Goal: Task Accomplishment & Management: Manage account settings

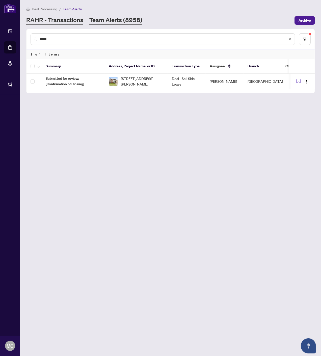
click at [71, 21] on link "RAHR - Transactions" at bounding box center [54, 20] width 57 height 9
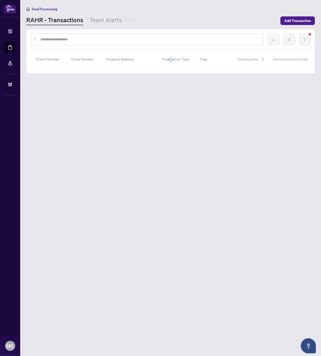
click at [128, 39] on input "text" at bounding box center [150, 40] width 220 height 6
paste input "*******"
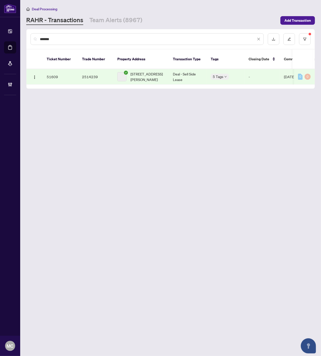
type input "*******"
click at [146, 71] on span "3451 Vernon Powell Dr, Oakville, Ontario L6H 0Y1, Canada" at bounding box center [147, 76] width 34 height 11
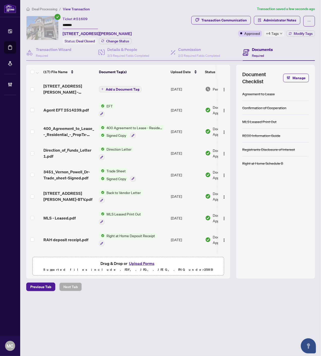
click at [117, 88] on span "Add a Document Tag" at bounding box center [123, 90] width 34 height 4
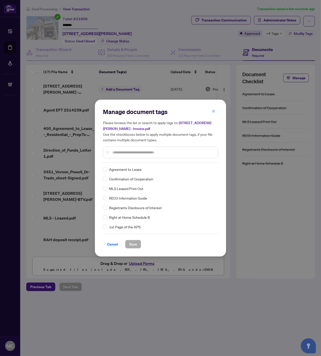
click at [152, 156] on div at bounding box center [160, 153] width 115 height 12
click at [153, 152] on input "text" at bounding box center [162, 153] width 101 height 6
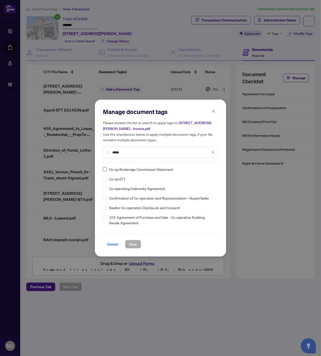
type input "*****"
click at [203, 170] on div at bounding box center [208, 169] width 13 height 5
click at [196, 193] on div "Approved" at bounding box center [193, 194] width 32 height 6
click at [138, 242] on button "Save" at bounding box center [133, 244] width 16 height 9
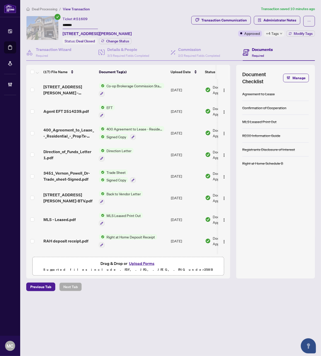
click at [44, 10] on span "Deal Processing" at bounding box center [44, 9] width 25 height 5
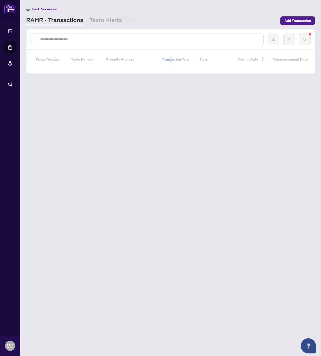
click at [112, 19] on link "Team Alerts" at bounding box center [112, 20] width 46 height 9
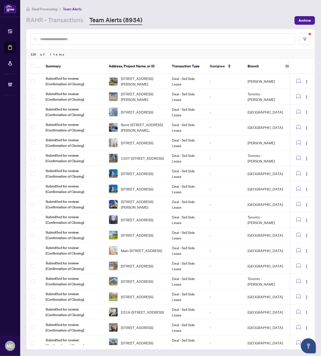
click at [253, 38] on input "text" at bounding box center [165, 39] width 251 height 6
paste input "*******"
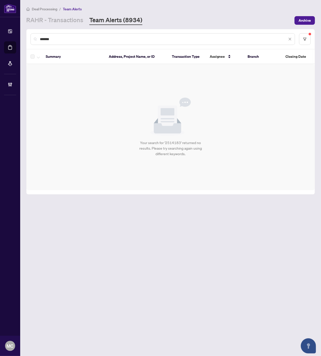
click at [177, 41] on div "*******" at bounding box center [163, 39] width 264 height 12
click at [177, 41] on input "*******" at bounding box center [163, 39] width 247 height 6
paste input "text"
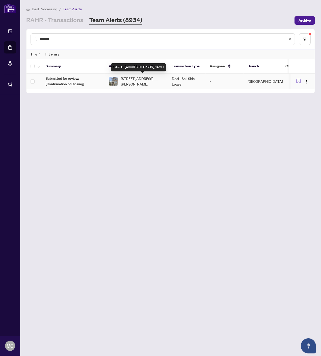
type input "*******"
click at [152, 78] on span "162-3050 Erin Centre Blvd, Mississauga, Ontario L5M 0P5, Canada" at bounding box center [142, 81] width 43 height 11
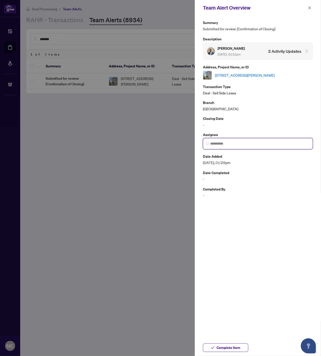
click at [253, 146] on input "search" at bounding box center [259, 143] width 99 height 5
click at [232, 158] on h5 "[PERSON_NAME]" at bounding box center [242, 156] width 49 height 6
type input "**********"
click at [223, 347] on span "Complete Item" at bounding box center [229, 348] width 24 height 8
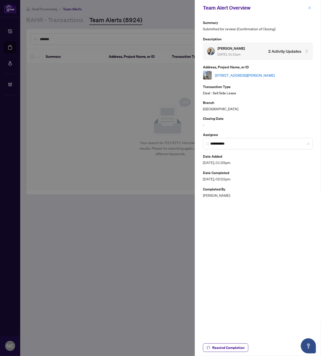
click at [308, 8] on icon "close" at bounding box center [310, 8] width 4 height 4
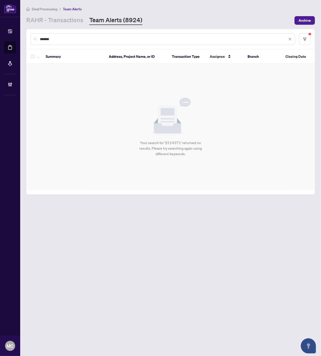
click at [190, 38] on input "*******" at bounding box center [163, 39] width 247 height 6
paste input "text"
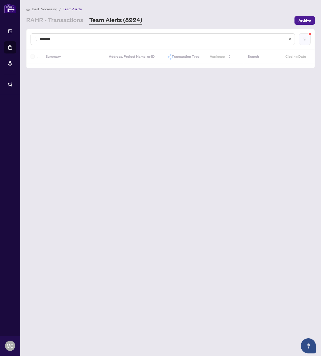
type input "*******"
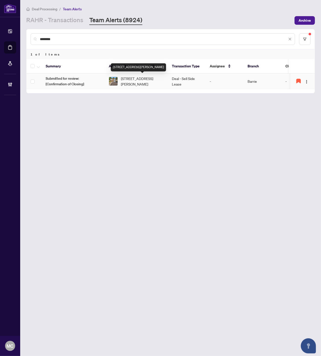
click at [137, 82] on span "14 Christine - UPPER Pl, Orillia, Ontario L3V 7P1, Canada" at bounding box center [142, 81] width 43 height 11
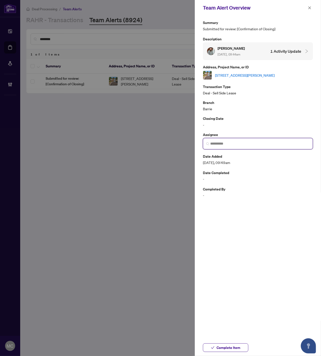
click at [263, 145] on input "search" at bounding box center [259, 143] width 99 height 5
click at [234, 160] on span "[EMAIL_ADDRESS][DOMAIN_NAME]" at bounding box center [242, 162] width 49 height 4
type input "**********"
drag, startPoint x: 309, startPoint y: 7, endPoint x: 287, endPoint y: 6, distance: 22.2
click at [309, 7] on icon "close" at bounding box center [309, 7] width 3 height 3
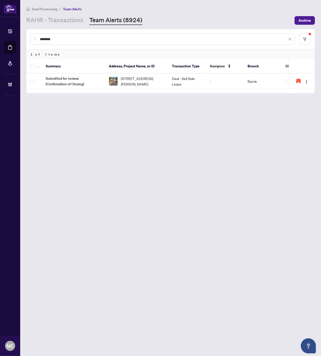
click at [160, 40] on input "*******" at bounding box center [163, 39] width 247 height 6
paste input "*******"
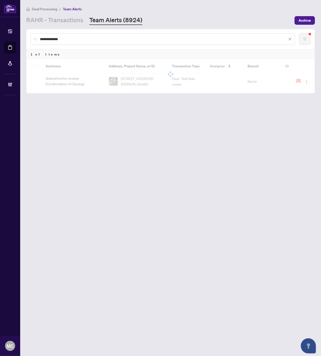
click at [191, 37] on input "**********" at bounding box center [163, 39] width 247 height 6
paste input "text"
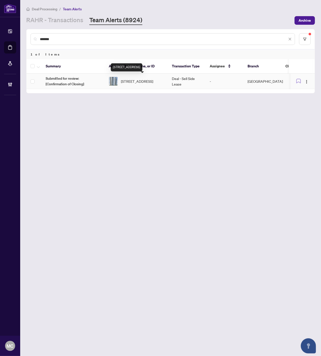
click at [131, 78] on span "3009-38 Gandhi Lane, Markham, Ontario L3T 0G9, Canada" at bounding box center [137, 81] width 32 height 6
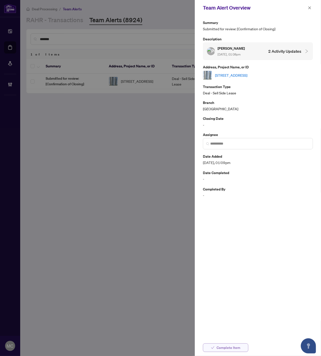
click at [230, 347] on span "Complete Item" at bounding box center [229, 348] width 24 height 8
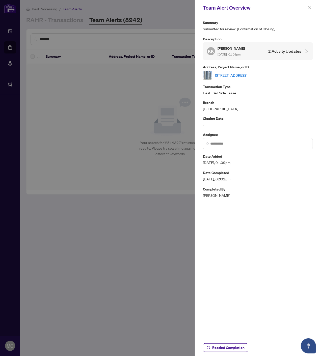
drag, startPoint x: 309, startPoint y: 8, endPoint x: 319, endPoint y: 29, distance: 22.8
click at [309, 8] on icon "close" at bounding box center [309, 7] width 3 height 3
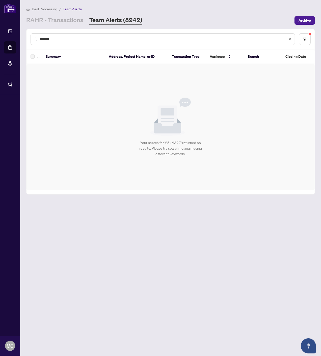
click at [160, 39] on input "*******" at bounding box center [163, 39] width 247 height 6
paste input "text"
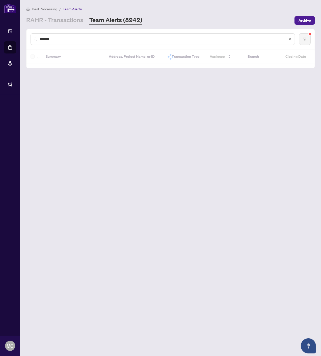
type input "*******"
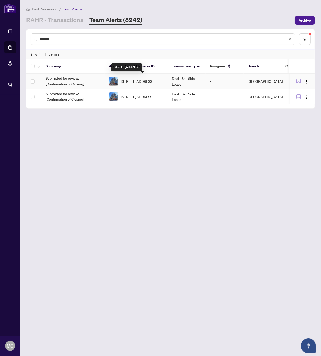
click at [142, 79] on span "713-435 Richmond St, Toronto, Ontario M5V 0N3, Canada" at bounding box center [137, 81] width 32 height 6
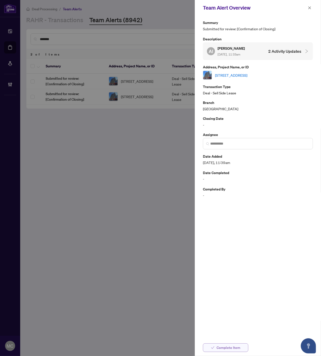
click at [230, 349] on span "Complete Item" at bounding box center [229, 348] width 24 height 8
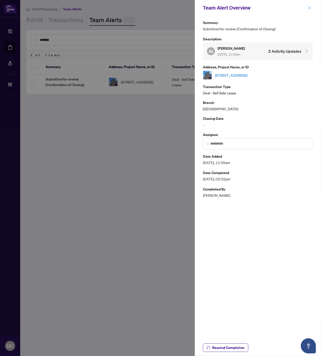
click at [309, 8] on icon "close" at bounding box center [309, 7] width 3 height 3
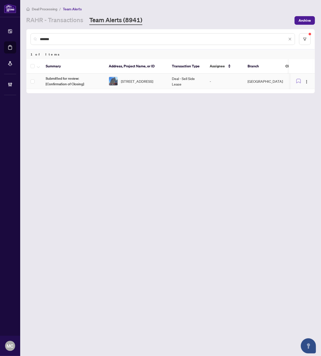
click at [184, 85] on td "Deal - Sell Side Lease" at bounding box center [187, 81] width 38 height 15
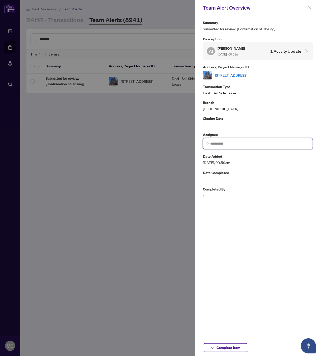
click at [235, 143] on input "search" at bounding box center [259, 143] width 99 height 5
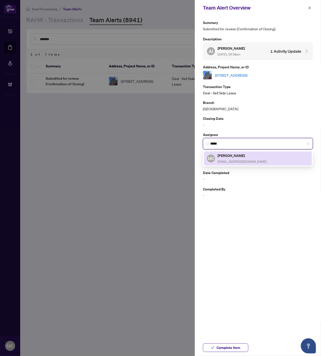
click at [237, 160] on span "[EMAIL_ADDRESS][DOMAIN_NAME]" at bounding box center [242, 162] width 49 height 4
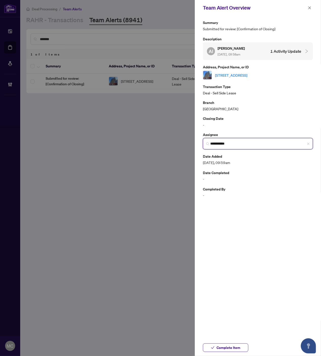
type input "**********"
click at [222, 352] on div "Complete Item" at bounding box center [258, 347] width 126 height 17
click at [221, 349] on span "Complete Item" at bounding box center [229, 348] width 24 height 8
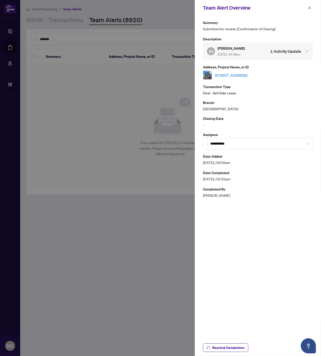
drag, startPoint x: 309, startPoint y: 6, endPoint x: 249, endPoint y: 104, distance: 114.4
click at [309, 6] on icon "close" at bounding box center [310, 8] width 4 height 4
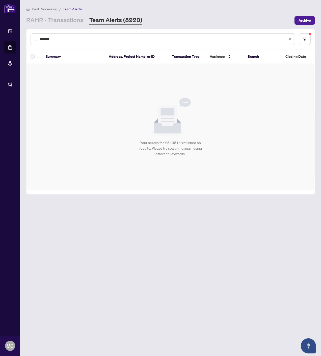
click at [292, 37] on div "*******" at bounding box center [163, 39] width 264 height 12
click at [290, 38] on icon "close" at bounding box center [290, 39] width 4 height 4
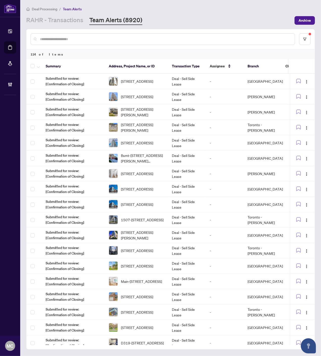
click at [136, 37] on input "text" at bounding box center [165, 39] width 251 height 6
paste input "*******"
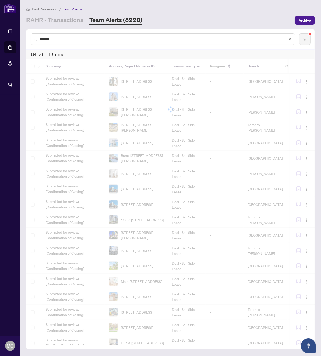
type input "*******"
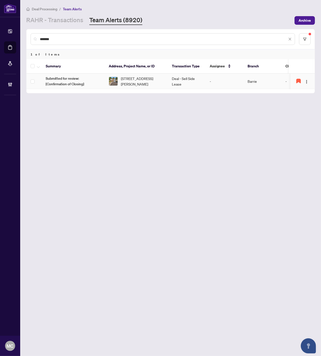
click at [139, 84] on span "14 Christine - UPPER Pl, Orillia, Ontario L3V 7P1, Canada" at bounding box center [142, 81] width 43 height 11
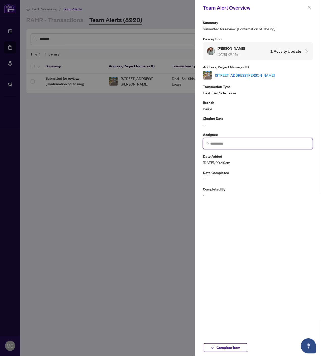
click at [247, 142] on input "search" at bounding box center [259, 143] width 99 height 5
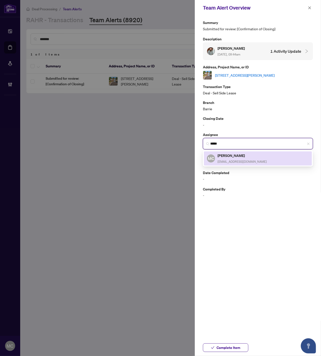
click at [233, 160] on span "[EMAIL_ADDRESS][DOMAIN_NAME]" at bounding box center [242, 162] width 49 height 4
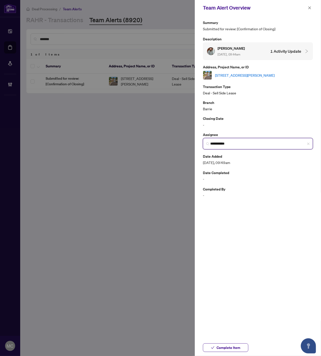
type input "**********"
click at [232, 347] on span "Complete Item" at bounding box center [229, 348] width 24 height 8
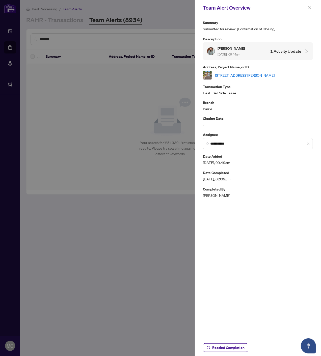
click at [308, 8] on icon "close" at bounding box center [310, 8] width 4 height 4
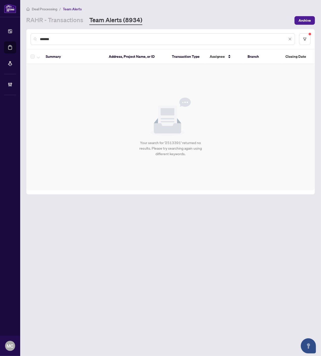
click at [232, 40] on input "*******" at bounding box center [163, 39] width 247 height 6
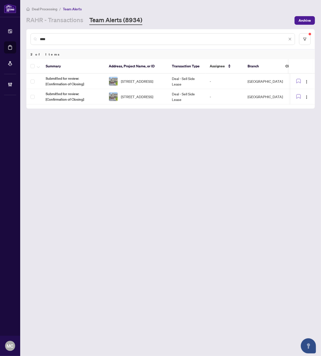
click at [206, 77] on td "-" at bounding box center [225, 81] width 38 height 15
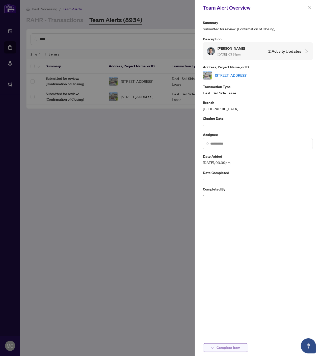
click at [218, 347] on span "Complete Item" at bounding box center [229, 348] width 24 height 8
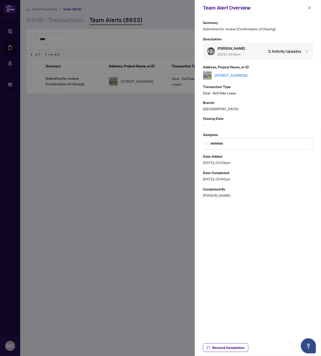
drag, startPoint x: 310, startPoint y: 5, endPoint x: 263, endPoint y: 34, distance: 55.2
click at [310, 5] on span "button" at bounding box center [310, 8] width 4 height 8
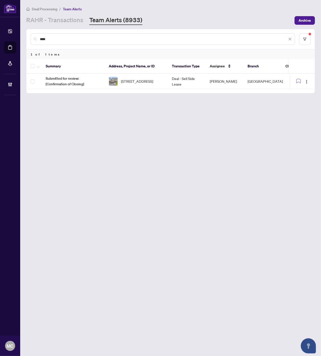
click at [167, 40] on input "****" at bounding box center [163, 39] width 247 height 6
click at [224, 39] on input "****" at bounding box center [163, 39] width 247 height 6
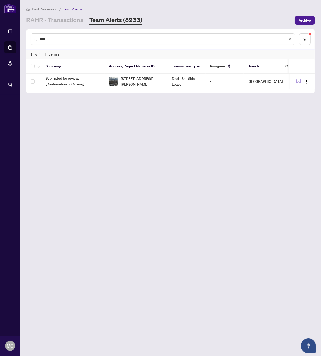
click at [224, 39] on input "****" at bounding box center [163, 39] width 247 height 6
click at [228, 40] on input "****" at bounding box center [163, 39] width 247 height 6
click at [165, 39] on input "*******" at bounding box center [163, 39] width 247 height 6
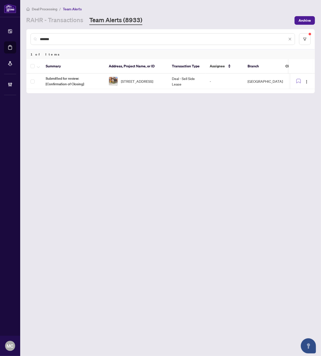
click at [165, 39] on input "*******" at bounding box center [163, 39] width 247 height 6
click at [227, 39] on input "*******" at bounding box center [163, 39] width 247 height 6
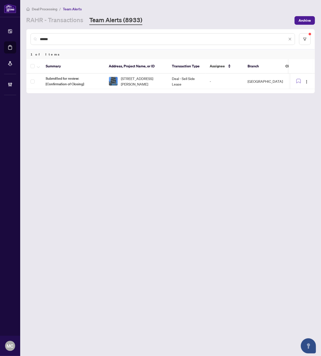
click at [264, 41] on div "******" at bounding box center [163, 39] width 264 height 12
click at [263, 40] on input "******" at bounding box center [163, 39] width 247 height 6
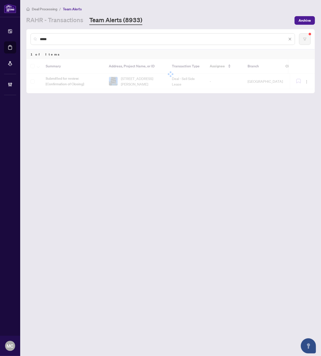
type input "*****"
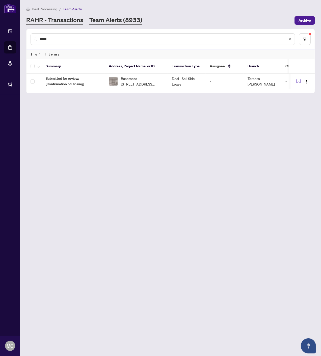
click at [56, 19] on link "RAHR - Transactions" at bounding box center [54, 20] width 57 height 9
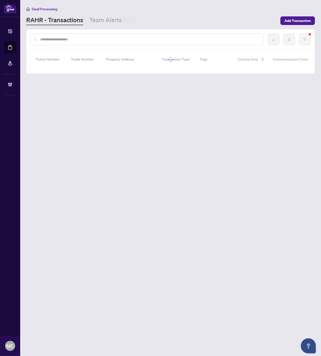
click at [102, 39] on input "text" at bounding box center [150, 40] width 220 height 6
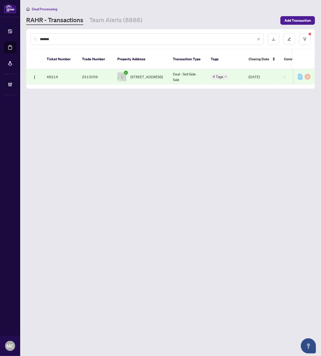
type input "*******"
click at [152, 74] on span "219 Monarch Ave, Ajax, Ontario L1S 7M3, Canada" at bounding box center [146, 77] width 32 height 6
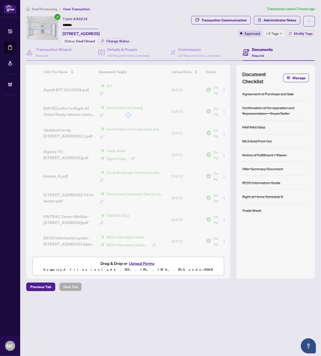
click at [273, 32] on span "+3 Tags" at bounding box center [272, 34] width 13 height 6
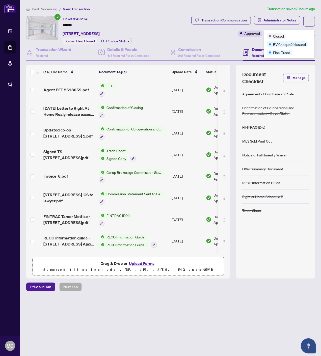
click at [204, 36] on div "Transaction Communication Administrator Notes Approved +3 Tags Modify Tags" at bounding box center [239, 26] width 153 height 21
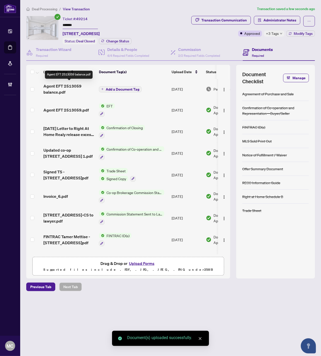
click at [121, 88] on span "Add a Document Tag" at bounding box center [123, 90] width 34 height 4
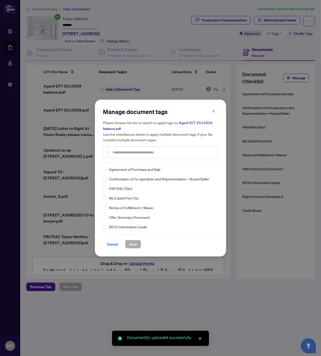
click at [178, 152] on input "text" at bounding box center [162, 153] width 101 height 6
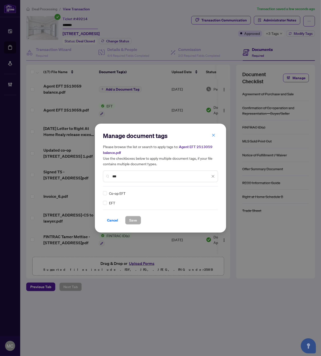
type input "***"
click at [102, 202] on div "Manage document tags Please browse the list or search to apply tags to: Agent E…" at bounding box center [160, 178] width 131 height 109
click at [207, 192] on img at bounding box center [207, 193] width 5 height 5
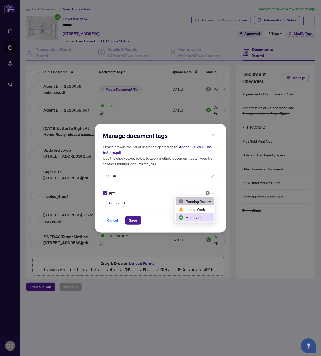
click at [190, 217] on div "Approved" at bounding box center [195, 218] width 32 height 6
click at [134, 223] on span "Save" at bounding box center [133, 220] width 8 height 8
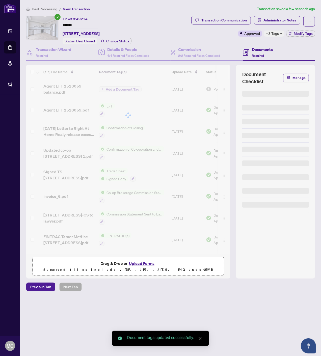
click at [221, 88] on div at bounding box center [128, 115] width 204 height 101
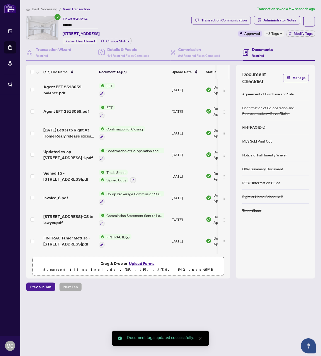
click at [222, 88] on img "button" at bounding box center [224, 90] width 4 height 4
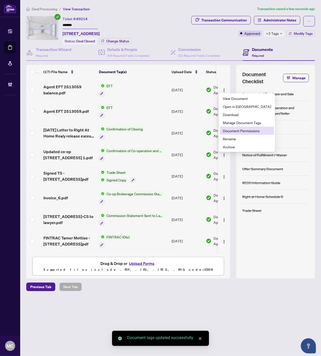
click at [235, 128] on span "Document Permissions" at bounding box center [247, 131] width 48 height 6
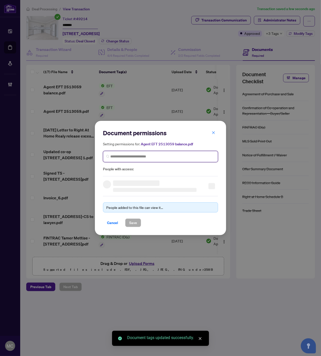
click at [175, 155] on input "search" at bounding box center [162, 156] width 104 height 5
paste input "**********"
type input "**********"
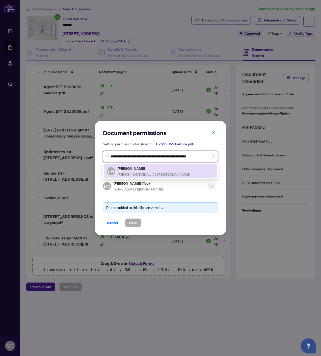
click at [118, 168] on h5 "Linda Huang" at bounding box center [154, 169] width 73 height 6
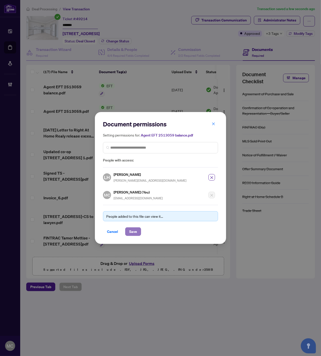
click at [134, 233] on span "Save" at bounding box center [133, 232] width 8 height 8
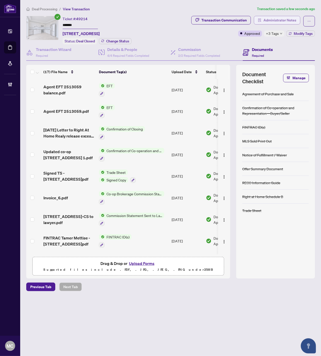
click at [269, 21] on span "Administrator Notes" at bounding box center [279, 20] width 33 height 8
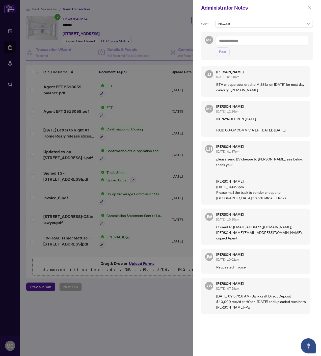
click at [258, 37] on textarea at bounding box center [262, 41] width 93 height 10
paste textarea "**********"
type textarea "**********"
drag, startPoint x: 227, startPoint y: 52, endPoint x: 231, endPoint y: 57, distance: 6.0
click at [227, 52] on button "Post" at bounding box center [223, 51] width 14 height 9
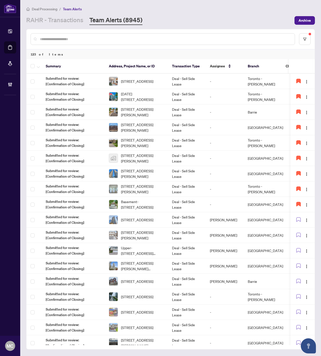
scroll to position [112, 0]
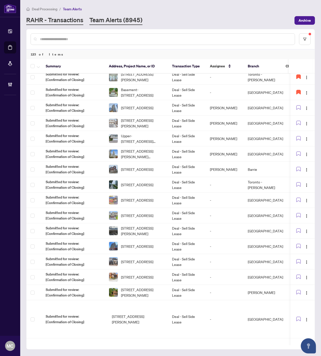
click at [67, 20] on link "RAHR - Transactions" at bounding box center [54, 20] width 57 height 9
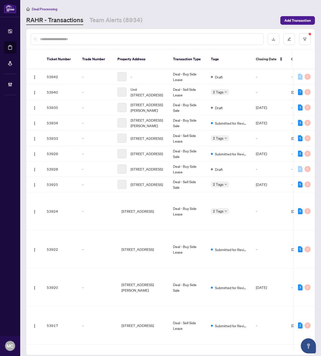
click at [122, 19] on link "Team Alerts (8934)" at bounding box center [115, 20] width 53 height 9
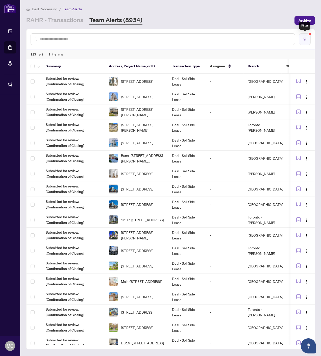
click at [306, 39] on button "button" at bounding box center [305, 39] width 12 height 12
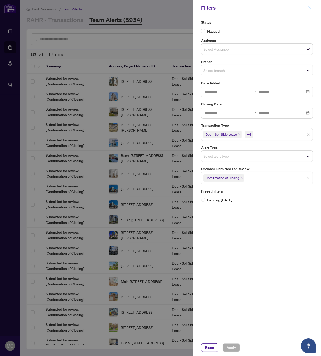
click at [308, 7] on icon "close" at bounding box center [310, 8] width 4 height 4
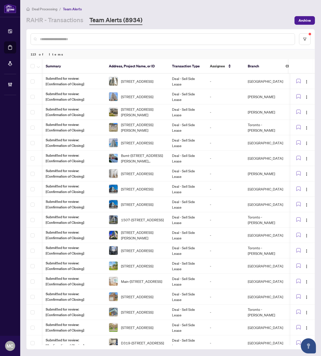
scroll to position [0, 71]
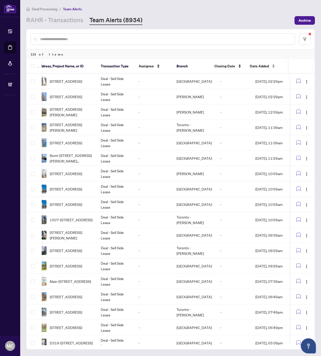
click at [257, 65] on span "Date Added" at bounding box center [259, 66] width 19 height 6
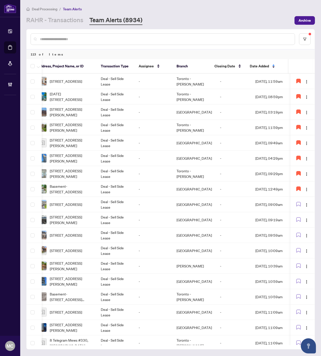
scroll to position [0, 0]
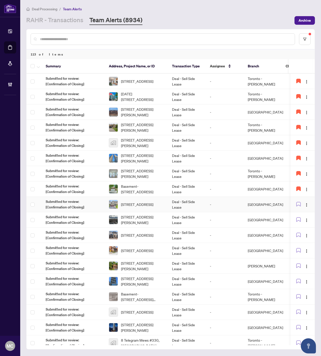
click at [153, 202] on span "2374 Wasaga Dr, Oakville, Ontario L6H 0B7, Canada" at bounding box center [137, 205] width 32 height 6
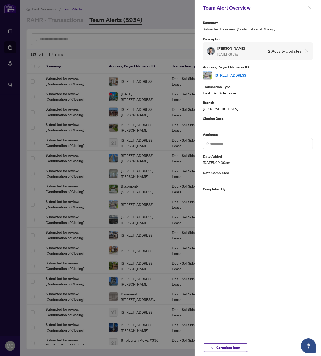
click at [238, 74] on link "2374 Wasaga Dr, Oakville, Ontario L6H 0B7, Canada" at bounding box center [231, 75] width 32 height 6
click at [241, 144] on input "search" at bounding box center [259, 143] width 99 height 5
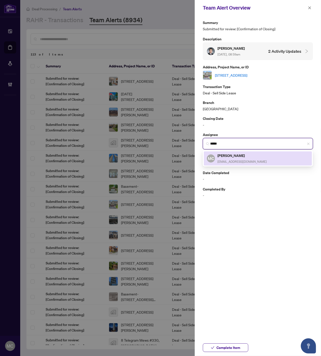
click at [236, 162] on span "[EMAIL_ADDRESS][DOMAIN_NAME]" at bounding box center [241, 162] width 49 height 4
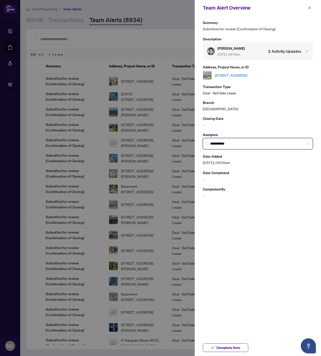
type input "**********"
click at [226, 350] on span "Complete Item" at bounding box center [228, 348] width 24 height 8
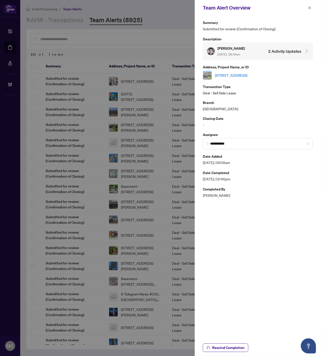
click at [309, 10] on span "button" at bounding box center [310, 8] width 4 height 8
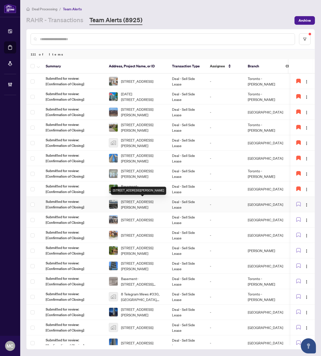
click at [147, 202] on span "902-1435 Celebration Dr, Pickering, Ontario L1W 1L8, Canada" at bounding box center [142, 204] width 43 height 11
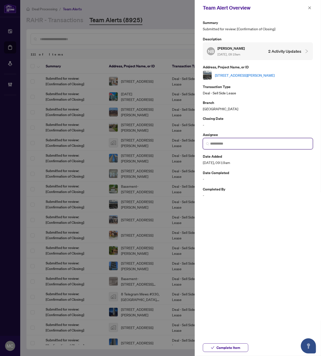
click at [296, 141] on input "search" at bounding box center [259, 143] width 99 height 5
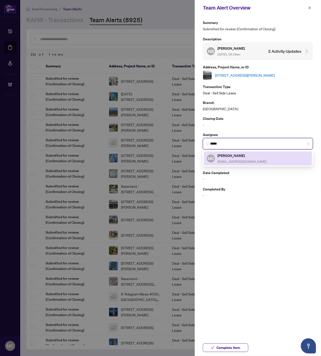
click at [232, 160] on span "[EMAIL_ADDRESS][DOMAIN_NAME]" at bounding box center [241, 162] width 49 height 4
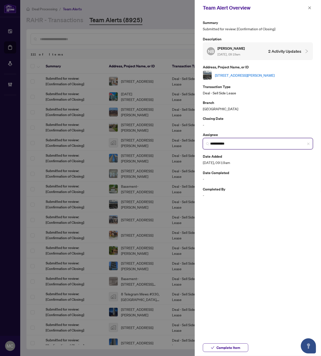
type input "**********"
click at [264, 75] on link "902-1435 Celebration Dr, Pickering, Ontario L1W 1L8, Canada" at bounding box center [245, 75] width 60 height 6
click at [234, 346] on span "Complete Item" at bounding box center [228, 348] width 24 height 8
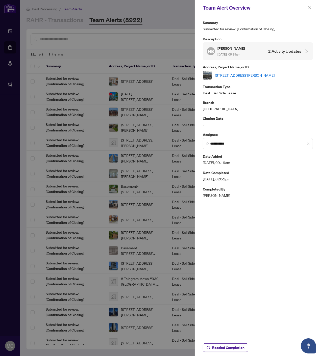
drag, startPoint x: 309, startPoint y: 6, endPoint x: 266, endPoint y: 140, distance: 140.8
click at [309, 6] on span "button" at bounding box center [310, 8] width 4 height 8
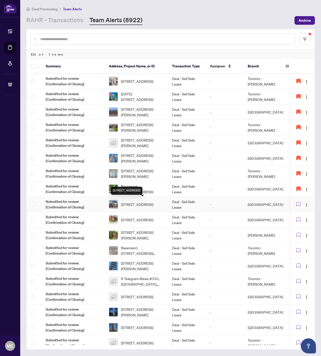
click at [147, 203] on span "1355 Shevchenko Blvd, Oakville, Ontario L6M 5R4, Canada" at bounding box center [137, 205] width 32 height 6
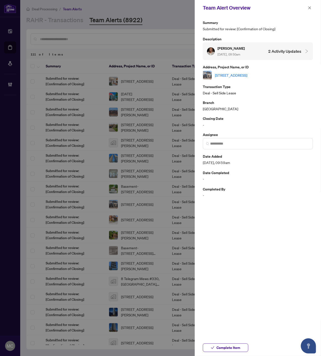
click at [238, 72] on link "1355 Shevchenko Blvd, Oakville, Ontario L6M 5R4, Canada" at bounding box center [231, 75] width 32 height 6
click at [239, 147] on span at bounding box center [258, 143] width 110 height 11
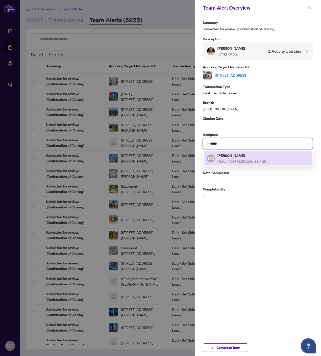
drag, startPoint x: 232, startPoint y: 156, endPoint x: 168, endPoint y: 94, distance: 89.2
click at [232, 155] on h5 "[PERSON_NAME]" at bounding box center [241, 156] width 49 height 6
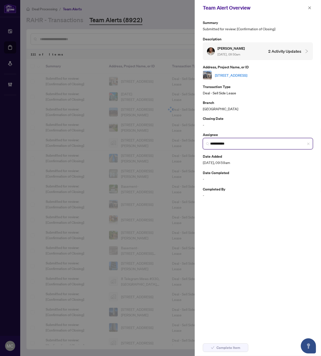
type input "**********"
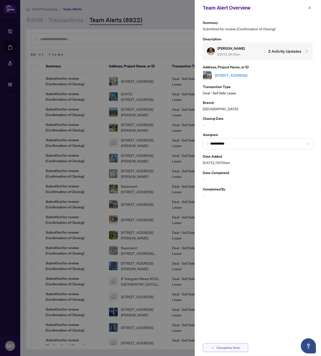
click at [236, 347] on span "Complete Item" at bounding box center [228, 348] width 24 height 8
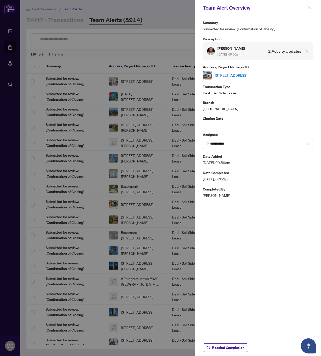
click at [309, 7] on icon "close" at bounding box center [310, 8] width 4 height 4
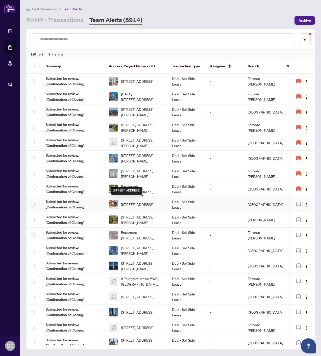
click at [142, 202] on span "10-82 Welland Avenue, St. Catharines, ON L2R 2N1, Canada" at bounding box center [137, 205] width 32 height 6
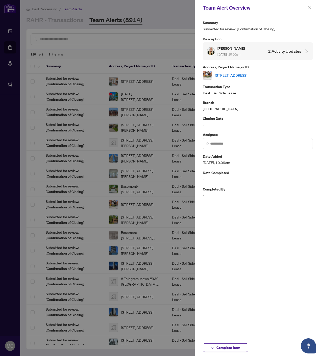
click at [246, 73] on link "10-82 Welland Avenue, St. Catharines, ON L2R 2N1, Canada" at bounding box center [231, 75] width 32 height 6
click at [309, 6] on icon "close" at bounding box center [310, 8] width 4 height 4
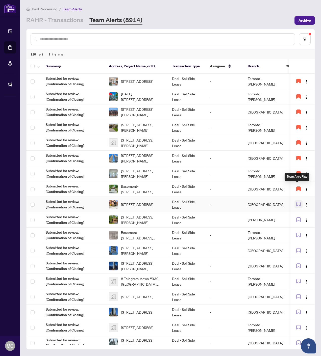
click at [296, 202] on icon "button" at bounding box center [298, 204] width 5 height 5
click at [167, 220] on td "97 Topham Cres, Richmond Hill, Ontario L4C 9E9, Canada" at bounding box center [136, 219] width 63 height 15
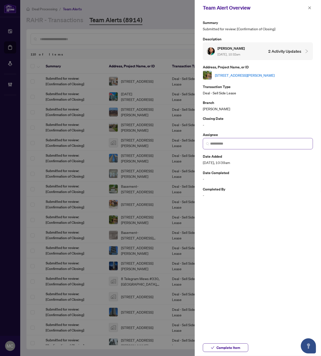
drag, startPoint x: 267, startPoint y: 146, endPoint x: 264, endPoint y: 143, distance: 4.1
click at [267, 146] on span at bounding box center [258, 143] width 110 height 11
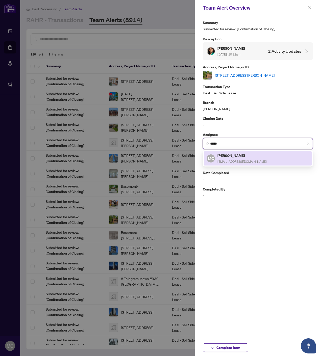
click at [246, 156] on h5 "[PERSON_NAME]" at bounding box center [241, 156] width 49 height 6
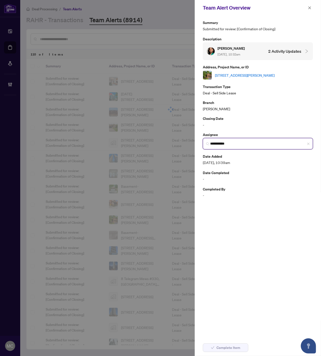
type input "**********"
click at [262, 74] on link "97 Topham Cres, Richmond Hill, Ontario L4C 9E9, Canada" at bounding box center [245, 75] width 60 height 6
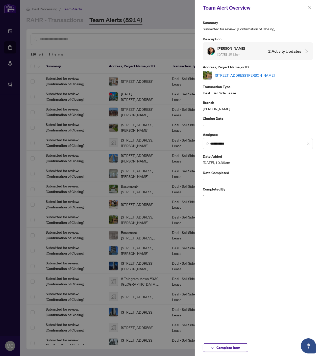
drag, startPoint x: 244, startPoint y: 347, endPoint x: 320, endPoint y: 332, distance: 77.2
click at [244, 347] on button "Complete Item" at bounding box center [225, 347] width 45 height 9
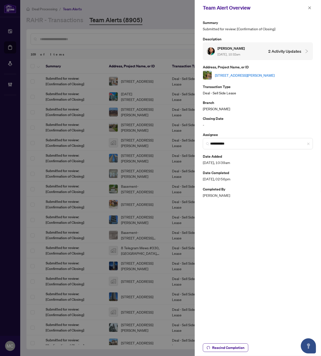
drag, startPoint x: 307, startPoint y: 8, endPoint x: 258, endPoint y: 142, distance: 143.2
click at [307, 8] on button "button" at bounding box center [309, 8] width 7 height 6
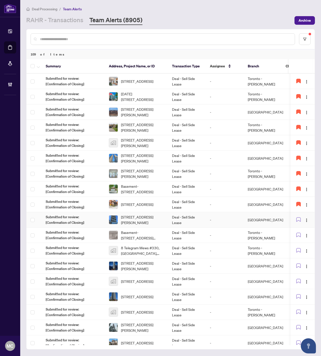
click at [137, 222] on span "4315-1000 Portage Pkwy, Vaughan, Ontario L4K 0L1, Canada" at bounding box center [142, 219] width 43 height 11
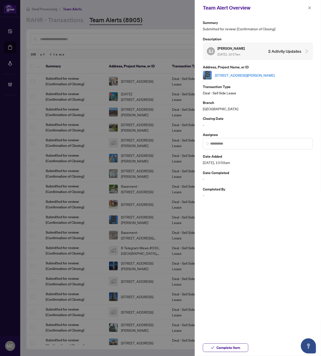
click at [254, 75] on link "4315-1000 Portage Pkwy, Vaughan, Ontario L4K 0L1, Canada" at bounding box center [245, 75] width 60 height 6
click at [244, 147] on span at bounding box center [258, 143] width 110 height 11
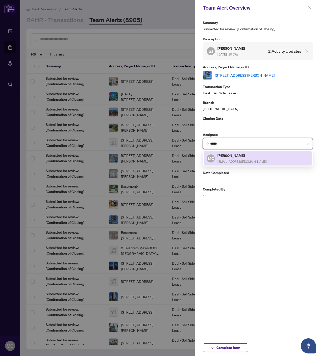
type input "*****"
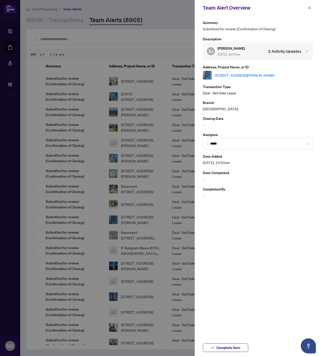
drag, startPoint x: 308, startPoint y: 6, endPoint x: 302, endPoint y: 38, distance: 32.5
click at [308, 6] on icon "close" at bounding box center [310, 8] width 4 height 4
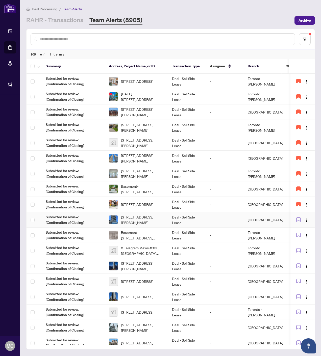
click at [188, 215] on td "Deal - Sell Side Lease" at bounding box center [187, 219] width 38 height 15
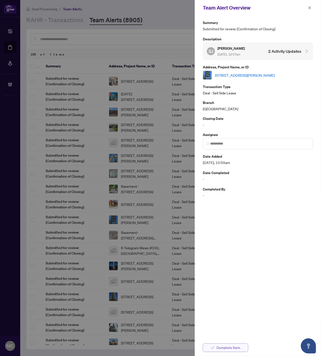
click at [230, 350] on span "Complete Item" at bounding box center [228, 348] width 24 height 8
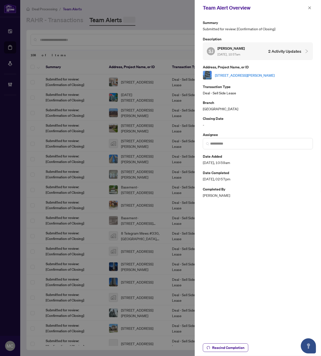
drag, startPoint x: 310, startPoint y: 8, endPoint x: 284, endPoint y: 33, distance: 36.0
click at [310, 8] on icon "close" at bounding box center [309, 7] width 3 height 3
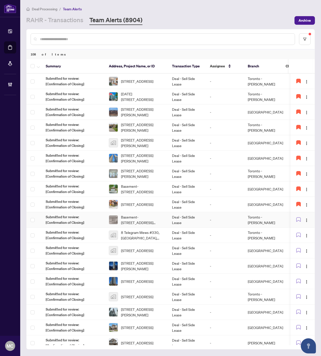
click at [141, 216] on span "Basement-387 Forest Dr, Vaughan, Ontario L4L 6N8, Canada" at bounding box center [142, 219] width 43 height 11
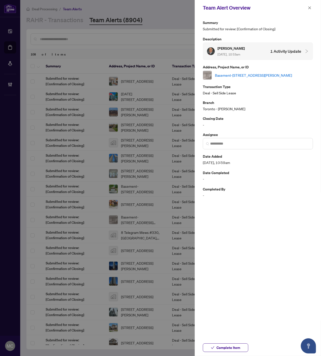
click at [242, 74] on link "Basement-387 Forest Dr, Vaughan, Ontario L4L 6N8, Canada" at bounding box center [253, 75] width 77 height 6
click at [234, 143] on input "search" at bounding box center [259, 143] width 99 height 5
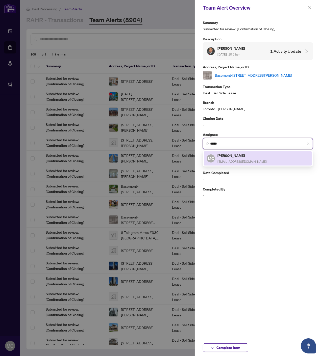
click at [243, 157] on div "Maria Cheng mariac@rightathomerealty.com" at bounding box center [241, 159] width 49 height 12
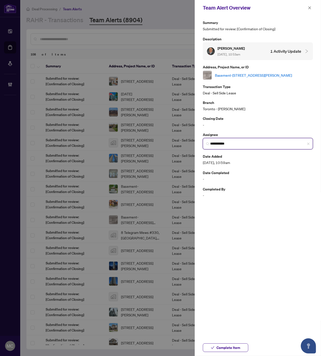
type input "**********"
drag, startPoint x: 230, startPoint y: 344, endPoint x: 259, endPoint y: 303, distance: 50.3
click at [230, 344] on span "Complete Item" at bounding box center [228, 348] width 24 height 8
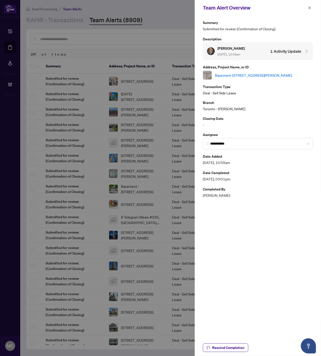
drag, startPoint x: 307, startPoint y: 8, endPoint x: 285, endPoint y: 46, distance: 44.3
click at [307, 8] on button "button" at bounding box center [309, 8] width 7 height 6
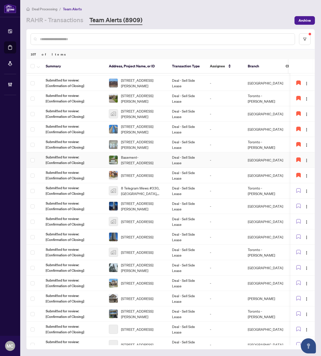
scroll to position [38, 0]
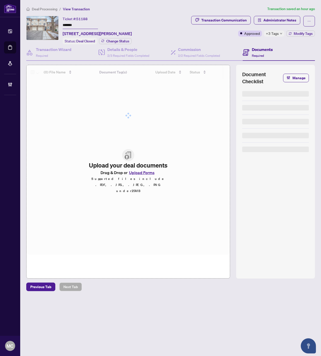
click at [280, 32] on icon "down" at bounding box center [281, 33] width 3 height 3
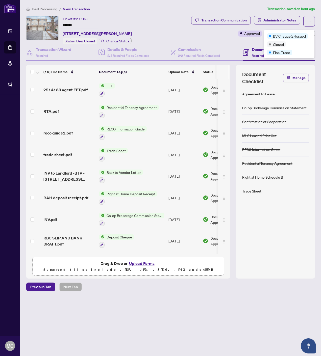
click at [208, 33] on div "Transaction Communication Administrator Notes Approved +3 Tags Modify Tags" at bounding box center [239, 26] width 152 height 21
click at [73, 23] on input "*******" at bounding box center [80, 25] width 35 height 7
drag, startPoint x: 73, startPoint y: 23, endPoint x: 47, endPoint y: 34, distance: 28.1
click at [73, 23] on input "*******" at bounding box center [80, 25] width 35 height 7
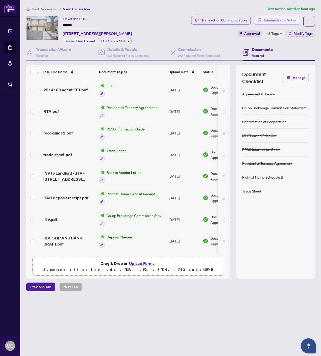
click at [275, 21] on span "Administrator Notes" at bounding box center [279, 20] width 33 height 8
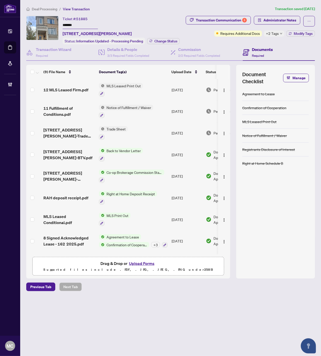
click at [72, 23] on input "*******" at bounding box center [80, 25] width 35 height 7
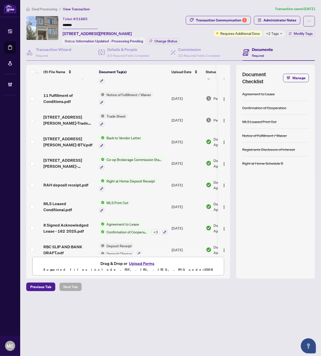
scroll to position [17, 0]
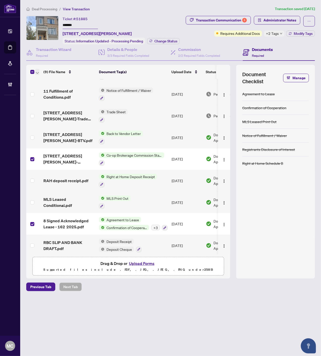
click at [37, 70] on span "button" at bounding box center [37, 72] width 3 height 6
click at [52, 77] on span "Open Selected in New Tab(s)" at bounding box center [61, 80] width 45 height 6
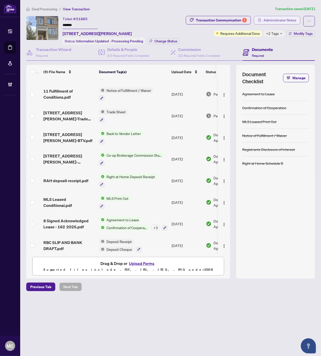
click at [278, 21] on span "Administrator Notes" at bounding box center [279, 20] width 33 height 8
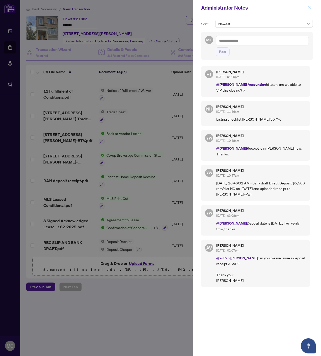
click at [309, 8] on icon "close" at bounding box center [310, 8] width 4 height 4
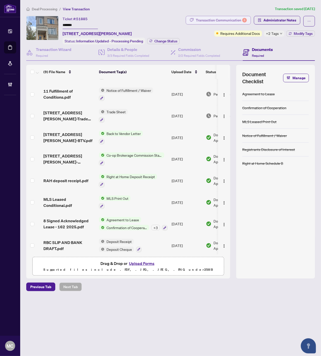
click at [230, 17] on div "Transaction Communication 3" at bounding box center [221, 20] width 51 height 8
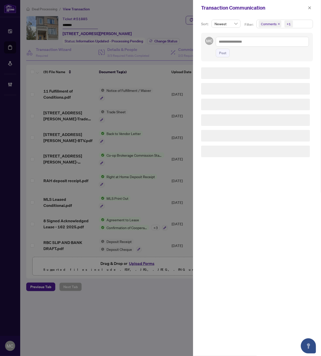
click at [291, 22] on span "+1" at bounding box center [288, 23] width 9 height 7
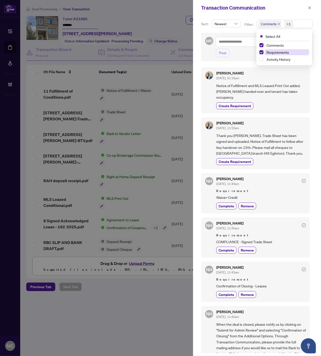
click at [279, 51] on span "Requirements" at bounding box center [277, 52] width 22 height 5
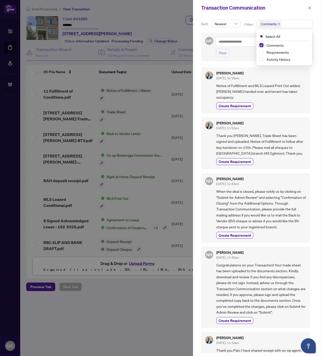
drag, startPoint x: 261, startPoint y: 52, endPoint x: 263, endPoint y: 49, distance: 3.3
click at [261, 52] on span "Select Requirements" at bounding box center [261, 52] width 4 height 4
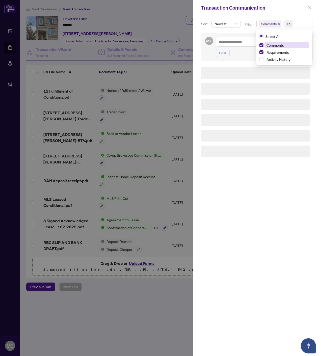
click at [264, 46] on span "Comments" at bounding box center [286, 45] width 45 height 6
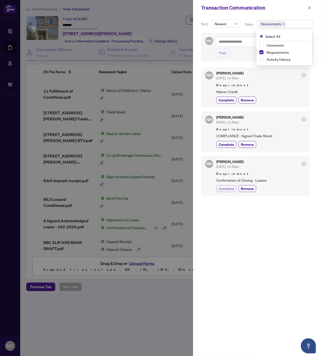
click at [226, 187] on span "Complete" at bounding box center [227, 188] width 16 height 5
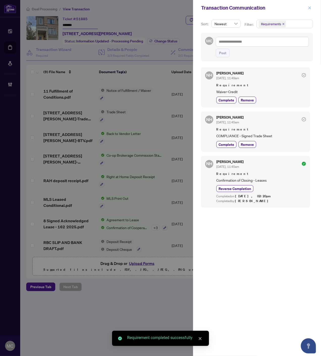
click at [308, 9] on icon "close" at bounding box center [310, 8] width 4 height 4
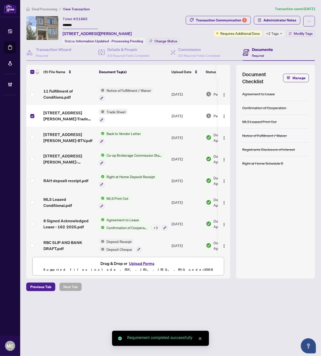
click at [37, 69] on span "button" at bounding box center [37, 72] width 3 height 6
click at [42, 79] on span "Open Selected in New Tab(s)" at bounding box center [61, 80] width 45 height 6
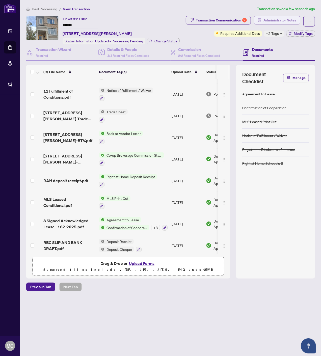
click at [279, 22] on span "Administrator Notes" at bounding box center [279, 20] width 33 height 8
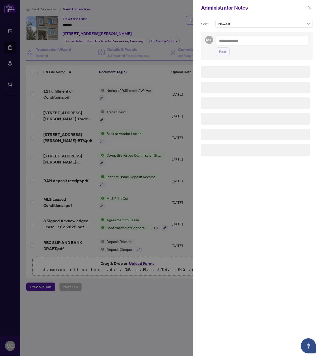
click at [273, 39] on textarea at bounding box center [262, 41] width 93 height 10
paste textarea "**********"
type textarea "**********"
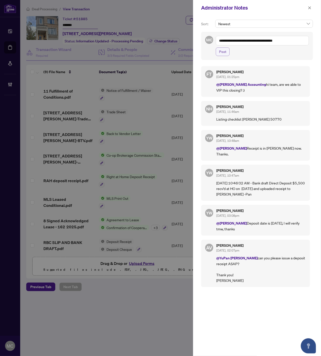
click at [220, 51] on span "Post" at bounding box center [222, 52] width 7 height 8
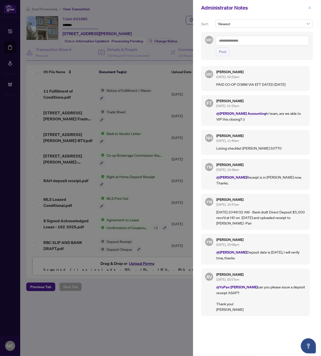
click at [309, 6] on icon "close" at bounding box center [310, 8] width 4 height 4
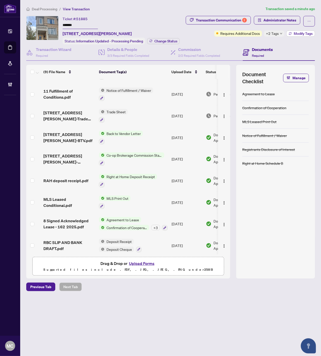
click at [299, 33] on span "Modify Tags" at bounding box center [303, 34] width 19 height 4
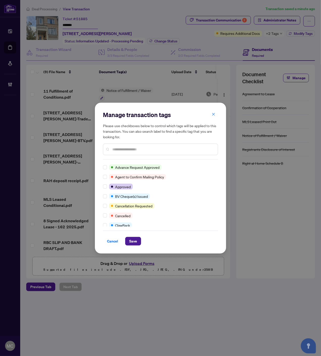
scroll to position [0, 0]
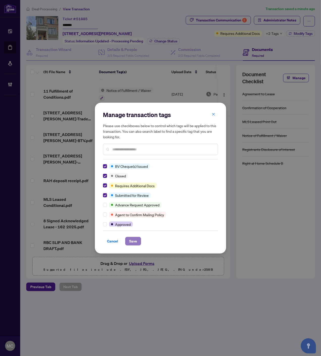
click at [132, 237] on span "Save" at bounding box center [133, 241] width 8 height 8
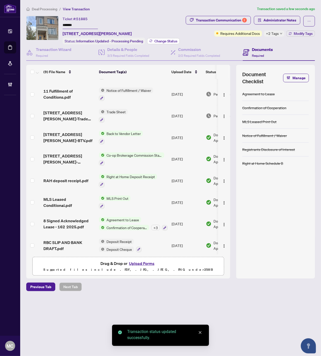
click at [168, 39] on span "Change Status" at bounding box center [165, 41] width 23 height 4
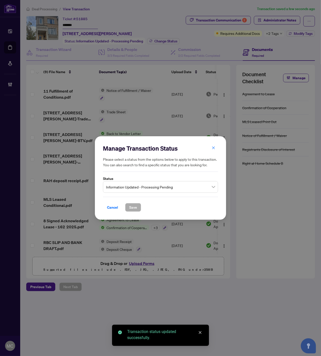
click at [138, 185] on span "Information Updated - Processing Pending" at bounding box center [160, 187] width 109 height 10
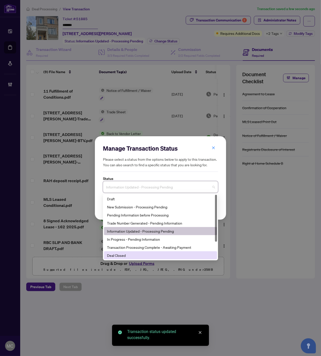
click at [128, 255] on div "Deal Closed" at bounding box center [160, 256] width 107 height 6
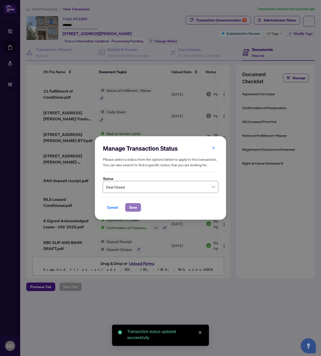
click at [137, 210] on span "Save" at bounding box center [133, 207] width 8 height 8
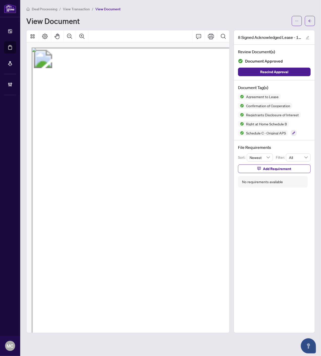
scroll to position [127, 99]
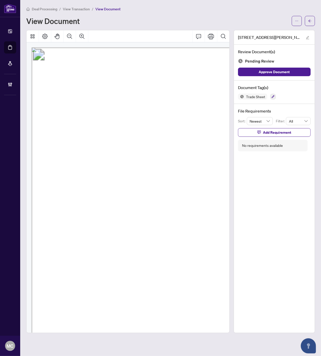
scroll to position [155, 244]
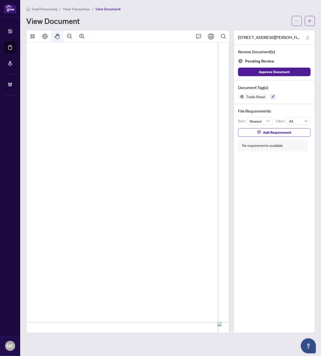
click at [55, 33] on icon "Pan Mode" at bounding box center [57, 36] width 6 height 6
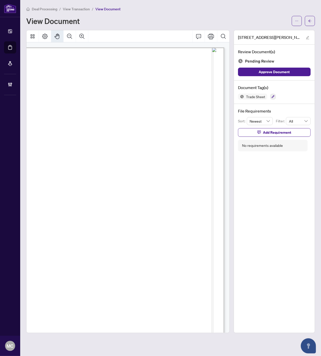
scroll to position [0, 253]
drag, startPoint x: 114, startPoint y: 186, endPoint x: 102, endPoint y: 230, distance: 45.9
click at [81, 230] on span "N Right At Home Realty" at bounding box center [53, 230] width 55 height 7
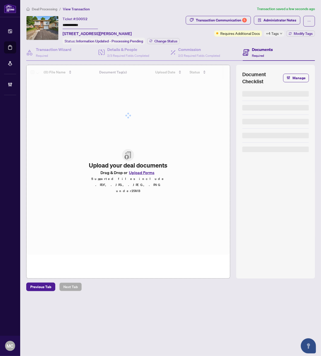
click at [66, 25] on input "**********" at bounding box center [80, 25] width 35 height 7
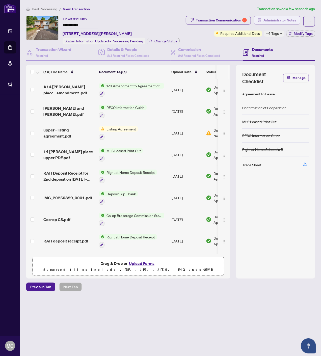
click at [292, 18] on span "Administrator Notes" at bounding box center [279, 20] width 33 height 8
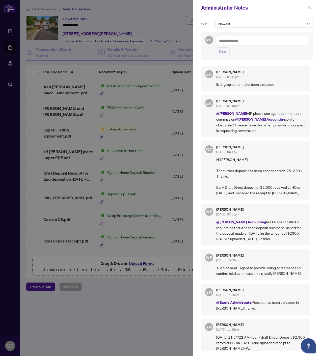
drag, startPoint x: 308, startPoint y: 8, endPoint x: 213, endPoint y: 76, distance: 117.0
click at [308, 8] on icon "close" at bounding box center [310, 8] width 4 height 4
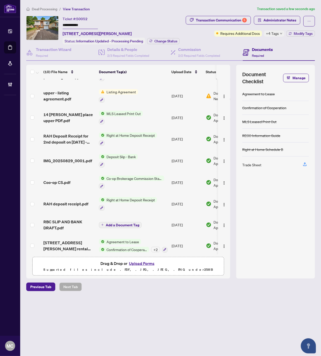
scroll to position [37, 0]
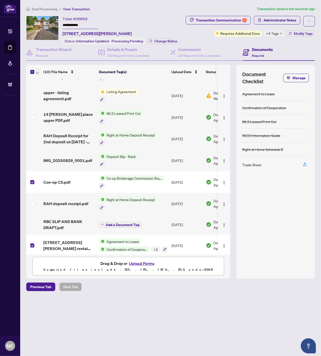
click at [36, 72] on icon "button" at bounding box center [37, 73] width 3 height 2
click at [47, 80] on span "Open Selected in New Tab(s)" at bounding box center [61, 80] width 45 height 6
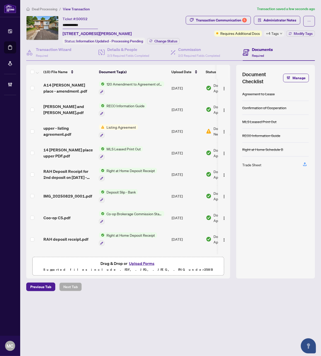
scroll to position [0, 0]
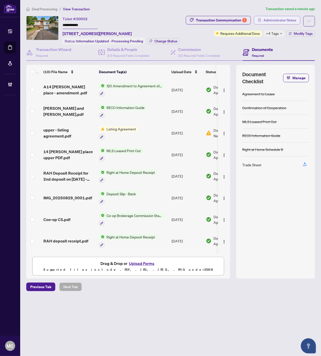
click at [287, 20] on span "Administrator Notes" at bounding box center [279, 20] width 33 height 8
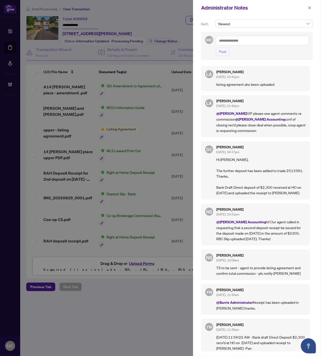
drag, startPoint x: 307, startPoint y: 8, endPoint x: 317, endPoint y: 14, distance: 11.7
click at [307, 7] on button "button" at bounding box center [309, 8] width 7 height 6
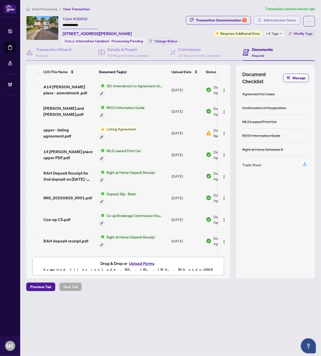
click at [274, 22] on span "Administrator Notes" at bounding box center [279, 20] width 33 height 8
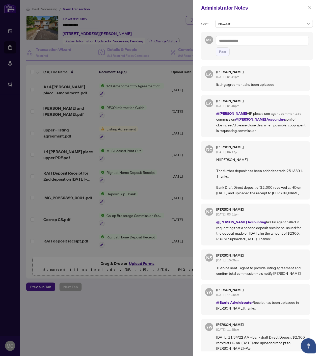
click at [267, 41] on textarea at bounding box center [262, 41] width 93 height 10
click at [298, 42] on textarea "**********" at bounding box center [262, 41] width 93 height 10
click at [284, 42] on textarea "**********" at bounding box center [262, 41] width 93 height 10
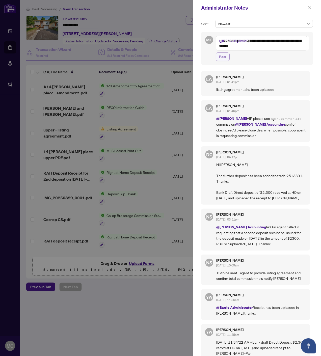
type textarea "**********"
click at [222, 57] on span "Post" at bounding box center [222, 57] width 7 height 8
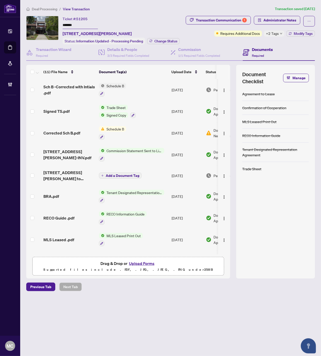
click at [67, 24] on input "*******" at bounding box center [80, 25] width 35 height 7
click at [293, 16] on span "Administrator Notes" at bounding box center [279, 20] width 33 height 8
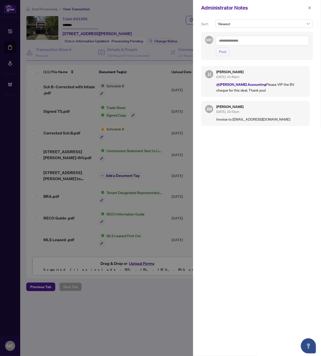
click at [230, 39] on textarea at bounding box center [262, 41] width 93 height 10
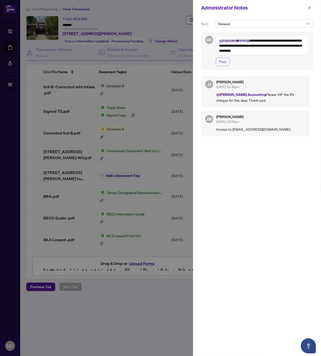
type textarea "**********"
click at [225, 63] on span "Post" at bounding box center [222, 62] width 7 height 8
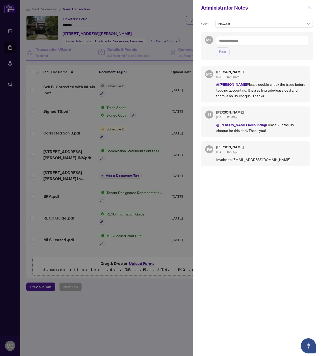
click at [307, 6] on button "button" at bounding box center [309, 8] width 7 height 6
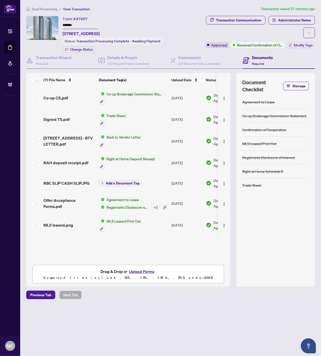
click at [71, 26] on input "*******" at bounding box center [80, 25] width 35 height 7
click at [278, 18] on span "Administrator Notes" at bounding box center [294, 20] width 33 height 8
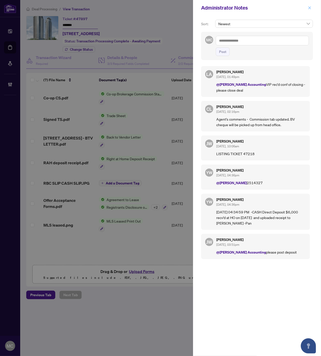
click at [310, 8] on icon "close" at bounding box center [309, 7] width 3 height 3
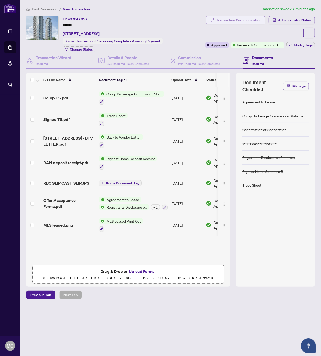
click at [223, 20] on div "Transaction Communication" at bounding box center [238, 20] width 45 height 8
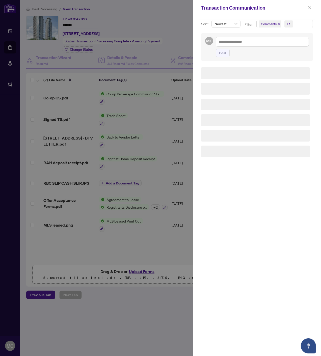
click at [287, 22] on div "+1" at bounding box center [289, 23] width 4 height 5
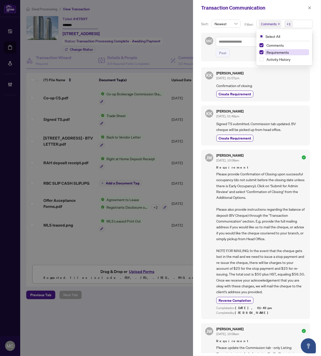
click at [276, 52] on span "Requirements" at bounding box center [277, 52] width 22 height 5
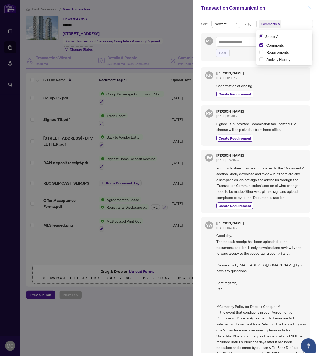
click at [308, 6] on icon "close" at bounding box center [310, 8] width 4 height 4
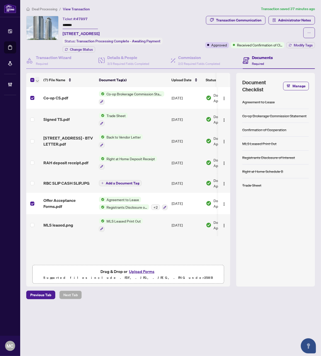
click at [37, 80] on icon "button" at bounding box center [37, 81] width 3 height 2
click at [41, 87] on span "Open Selected in New Tab(s)" at bounding box center [61, 88] width 45 height 6
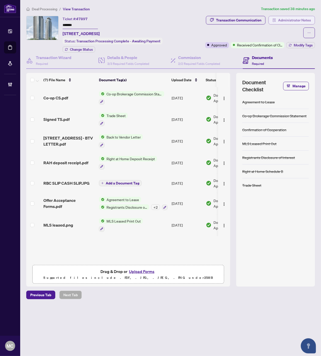
click at [279, 18] on span "Administrator Notes" at bounding box center [294, 20] width 33 height 8
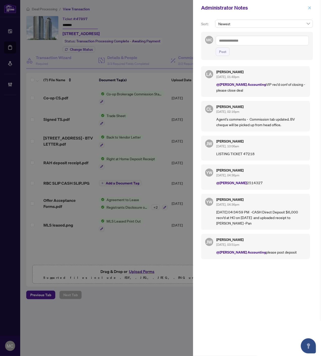
click at [309, 7] on icon "close" at bounding box center [310, 8] width 4 height 4
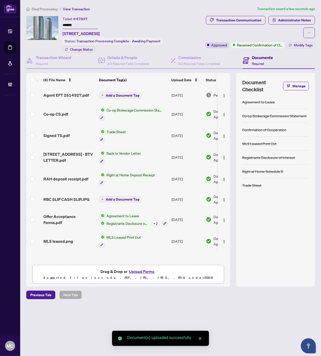
click at [129, 94] on span "Add a Document Tag" at bounding box center [123, 96] width 34 height 4
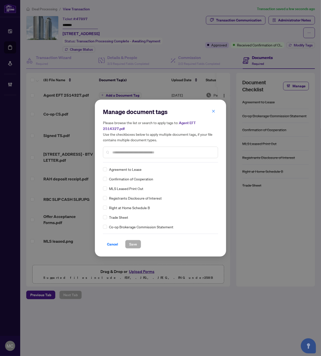
click at [150, 150] on input "text" at bounding box center [162, 153] width 101 height 6
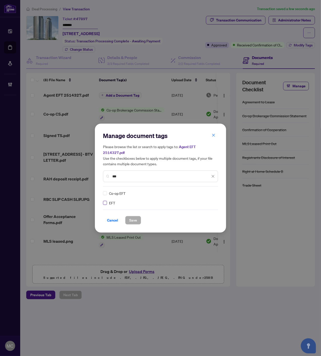
type input "***"
click at [206, 191] on img at bounding box center [207, 193] width 5 height 5
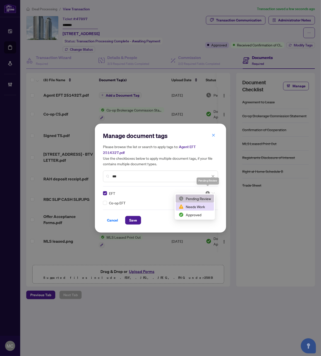
click at [195, 212] on div "Approved" at bounding box center [195, 215] width 32 height 6
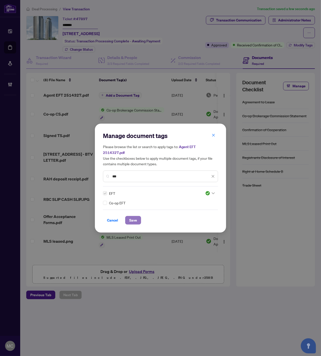
click at [131, 220] on span "Save" at bounding box center [133, 220] width 8 height 8
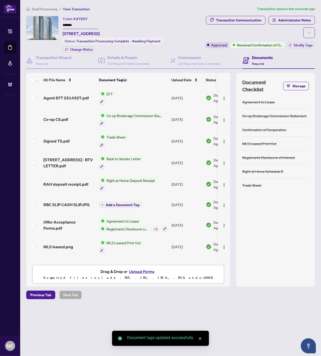
drag, startPoint x: 222, startPoint y: 96, endPoint x: 222, endPoint y: 107, distance: 10.6
click at [223, 96] on img "button" at bounding box center [224, 98] width 4 height 4
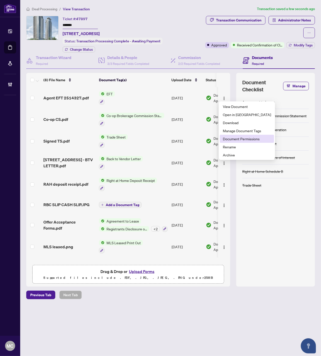
click at [238, 138] on span "Document Permissions" at bounding box center [247, 139] width 48 height 6
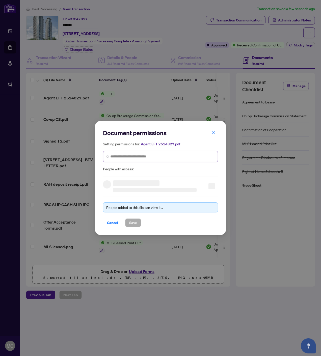
click at [175, 151] on span at bounding box center [160, 156] width 115 height 11
paste input "**********"
type input "**********"
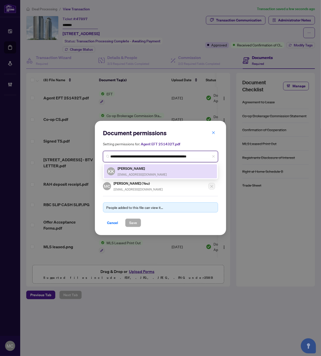
drag, startPoint x: 147, startPoint y: 169, endPoint x: 139, endPoint y: 196, distance: 27.8
click at [147, 169] on h5 "[PERSON_NAME]" at bounding box center [142, 169] width 49 height 6
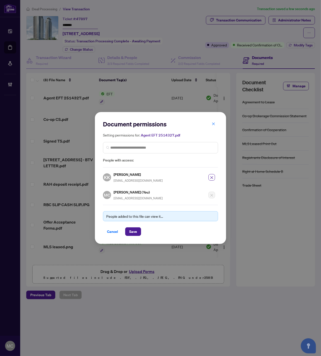
click at [138, 223] on div "People added to this file can view it... Cancel Save" at bounding box center [160, 220] width 115 height 31
click at [138, 231] on button "Save" at bounding box center [133, 231] width 16 height 9
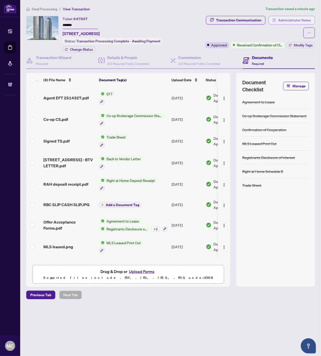
click at [288, 19] on span "Administrator Notes" at bounding box center [294, 20] width 33 height 8
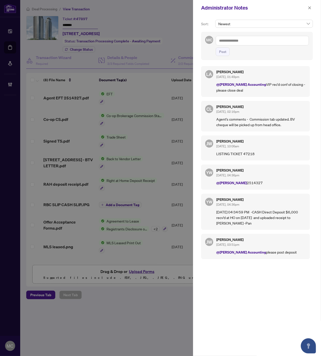
click at [263, 36] on textarea at bounding box center [262, 41] width 93 height 10
paste textarea "**********"
drag, startPoint x: 289, startPoint y: 41, endPoint x: 317, endPoint y: 40, distance: 27.8
click at [289, 41] on textarea "**********" at bounding box center [262, 41] width 93 height 10
click at [218, 40] on textarea "**********" at bounding box center [262, 41] width 93 height 10
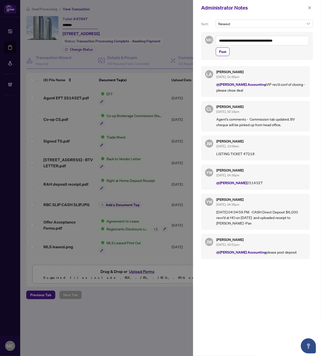
paste textarea "**********"
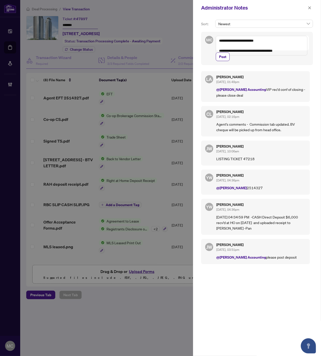
type textarea "**********"
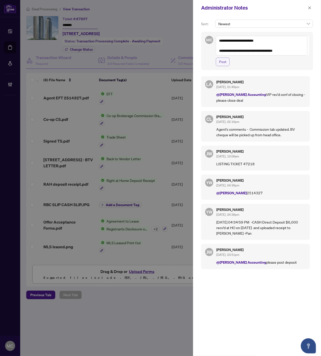
drag, startPoint x: 221, startPoint y: 57, endPoint x: 228, endPoint y: 63, distance: 8.8
click at [221, 58] on button "Post" at bounding box center [223, 62] width 14 height 9
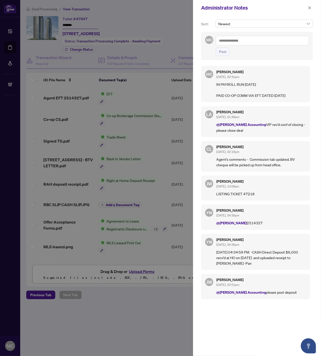
drag, startPoint x: 310, startPoint y: 6, endPoint x: 295, endPoint y: 37, distance: 34.1
click at [310, 6] on icon "close" at bounding box center [310, 8] width 4 height 4
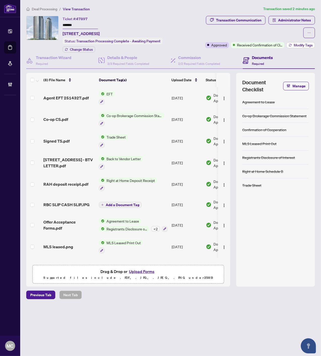
click at [300, 43] on span "Modify Tags" at bounding box center [303, 45] width 19 height 4
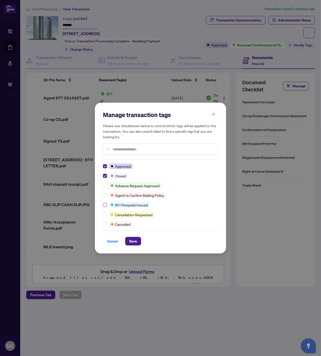
click at [105, 206] on label at bounding box center [105, 205] width 4 height 6
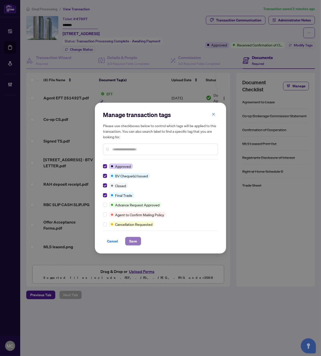
click at [136, 238] on span "Save" at bounding box center [133, 241] width 8 height 8
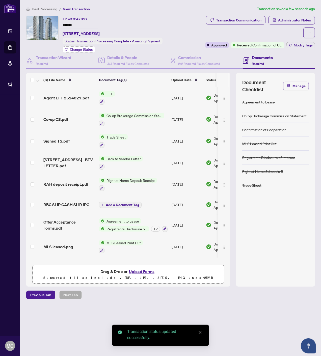
click at [80, 50] on span "Change Status" at bounding box center [81, 50] width 23 height 4
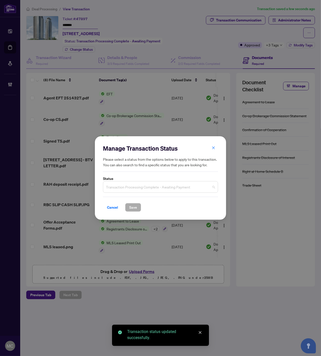
click at [135, 187] on span "Transaction Processing Complete - Awaiting Payment" at bounding box center [160, 187] width 109 height 10
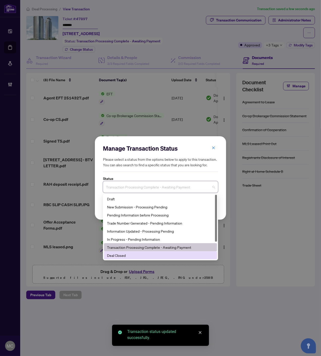
click at [130, 256] on div "Deal Closed" at bounding box center [160, 256] width 107 height 6
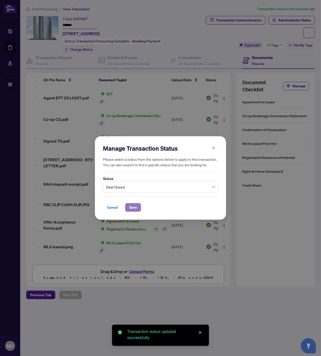
click at [134, 206] on span "Save" at bounding box center [133, 207] width 8 height 8
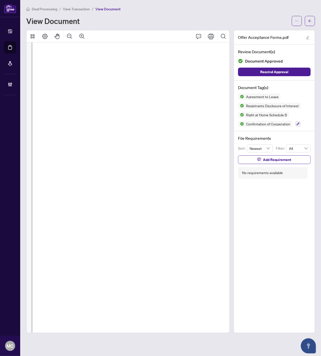
scroll to position [714, 73]
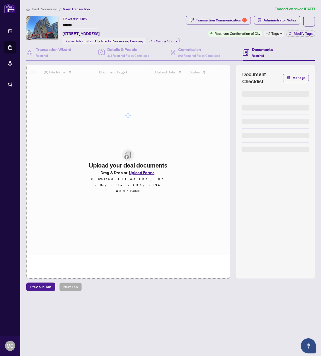
click at [71, 25] on input "*******" at bounding box center [80, 25] width 35 height 7
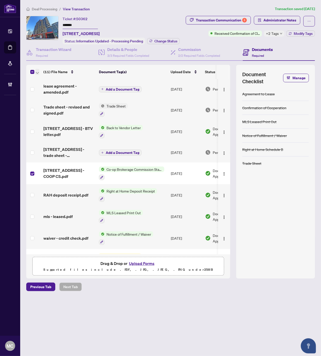
click at [36, 70] on span "button" at bounding box center [37, 72] width 3 height 6
click at [44, 79] on span "Open Selected in New Tab(s)" at bounding box center [61, 80] width 45 height 6
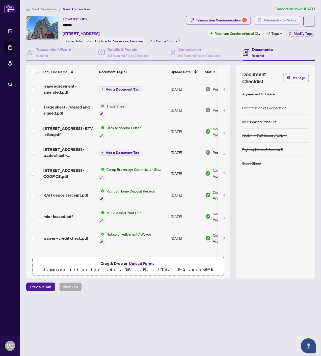
click at [299, 19] on button "Administrator Notes" at bounding box center [277, 20] width 46 height 9
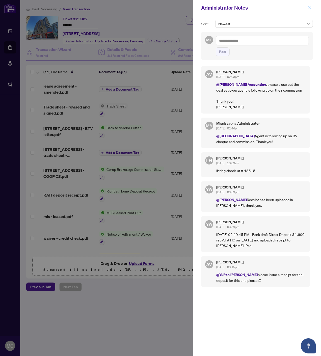
click at [309, 6] on icon "close" at bounding box center [310, 8] width 4 height 4
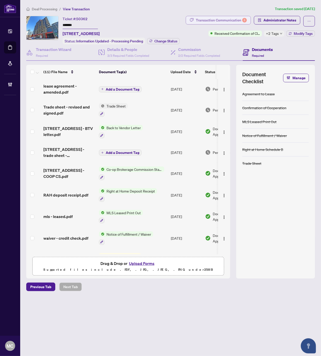
click at [226, 19] on div "Transaction Communication 3" at bounding box center [221, 20] width 51 height 8
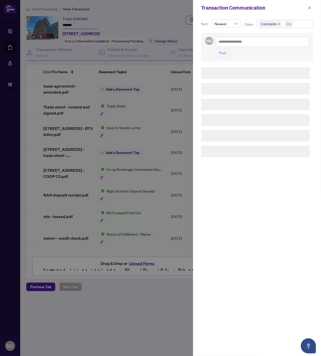
click at [293, 21] on div "+1" at bounding box center [288, 24] width 12 height 8
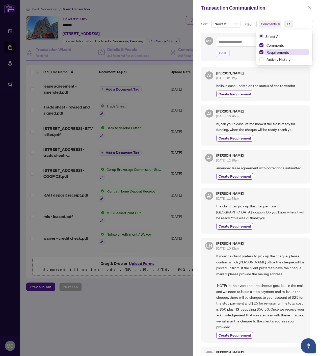
click at [283, 51] on span "Requirements" at bounding box center [277, 52] width 22 height 5
drag, startPoint x: 282, startPoint y: 52, endPoint x: 279, endPoint y: 50, distance: 2.6
click at [282, 52] on span "Requirements" at bounding box center [277, 52] width 22 height 5
click at [276, 47] on span "Comments" at bounding box center [274, 45] width 17 height 5
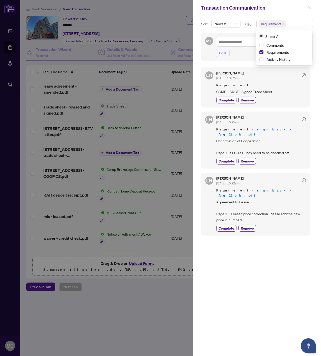
drag, startPoint x: 309, startPoint y: 5, endPoint x: 308, endPoint y: 9, distance: 3.9
click at [309, 5] on span "button" at bounding box center [310, 8] width 4 height 8
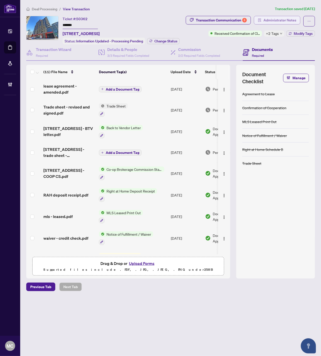
click at [285, 18] on span "Administrator Notes" at bounding box center [279, 20] width 33 height 8
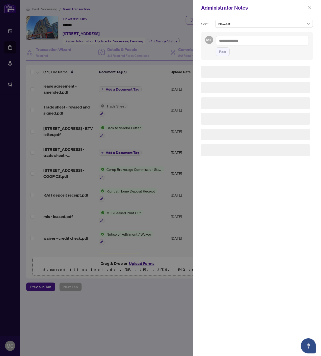
click at [269, 38] on textarea at bounding box center [262, 41] width 93 height 10
paste textarea "**********"
type textarea "**********"
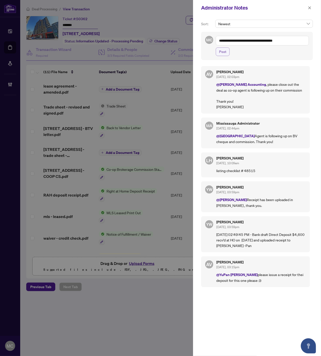
click at [226, 54] on span "Post" at bounding box center [222, 52] width 7 height 8
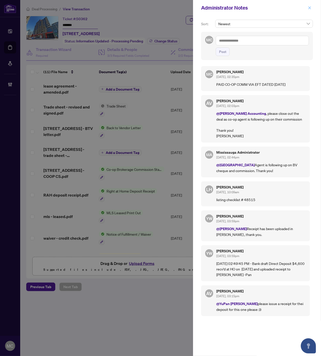
click at [308, 6] on icon "close" at bounding box center [310, 8] width 4 height 4
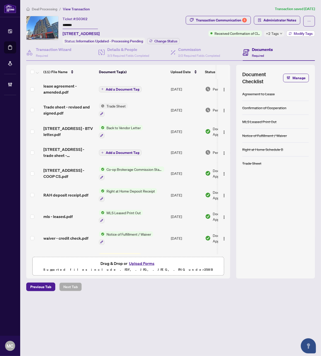
click at [302, 33] on span "Modify Tags" at bounding box center [303, 34] width 19 height 4
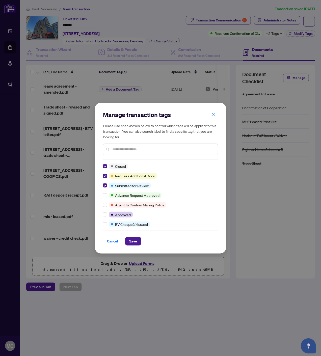
click at [104, 218] on div "Closed Requires Additional Docs Submitted for Review Advance Request Approved A…" at bounding box center [160, 195] width 115 height 63
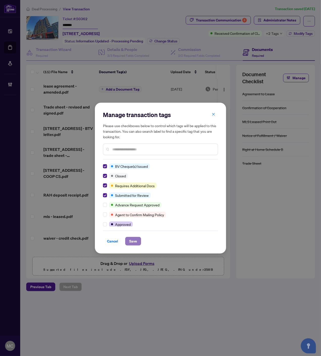
click at [133, 243] on span "Save" at bounding box center [133, 241] width 8 height 8
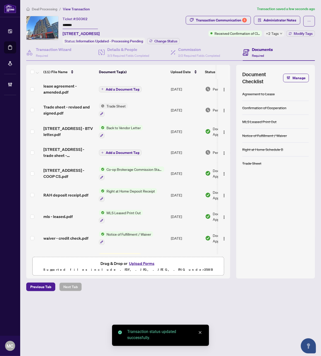
click at [165, 39] on span "Change Status" at bounding box center [165, 41] width 23 height 4
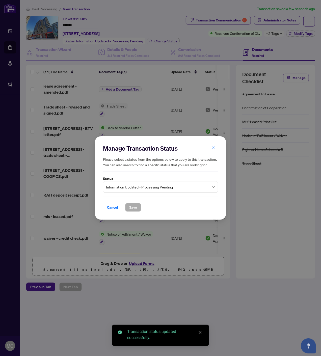
click at [163, 185] on span "Information Updated - Processing Pending" at bounding box center [160, 187] width 109 height 10
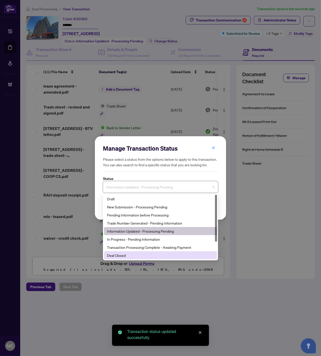
click at [141, 255] on div "Deal Closed" at bounding box center [160, 256] width 107 height 6
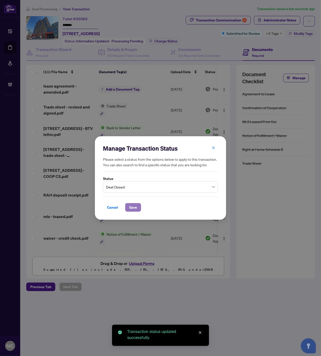
click at [131, 206] on span "Save" at bounding box center [133, 207] width 8 height 8
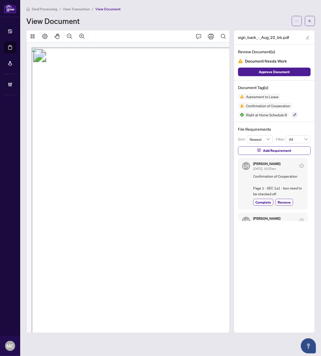
scroll to position [62, 9]
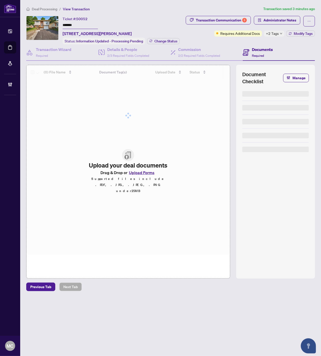
click at [67, 25] on input "*******" at bounding box center [80, 25] width 35 height 7
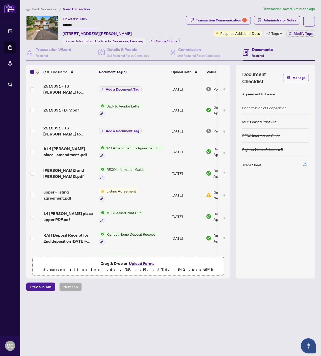
click at [37, 72] on icon "button" at bounding box center [37, 73] width 3 height 2
click at [43, 79] on span "Open Selected in New Tab(s)" at bounding box center [61, 80] width 45 height 6
click at [281, 19] on span "Administrator Notes" at bounding box center [279, 20] width 33 height 8
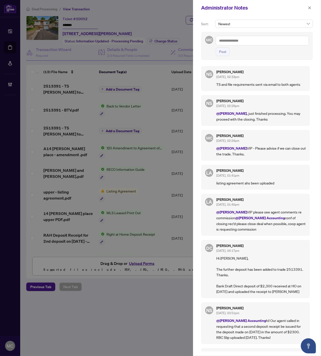
drag, startPoint x: 310, startPoint y: 6, endPoint x: 240, endPoint y: 21, distance: 70.9
click at [310, 6] on span "button" at bounding box center [310, 8] width 4 height 8
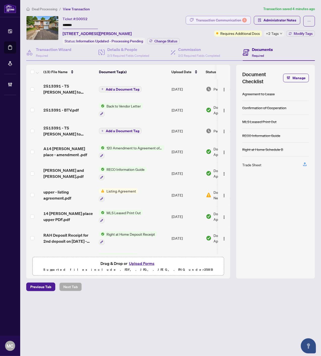
click at [210, 19] on div "Transaction Communication 3" at bounding box center [221, 20] width 51 height 8
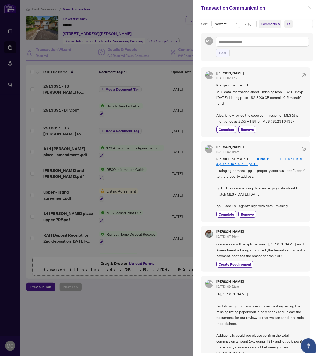
click at [287, 21] on div "+1" at bounding box center [289, 23] width 4 height 5
click at [277, 53] on span "Requirements" at bounding box center [277, 52] width 22 height 5
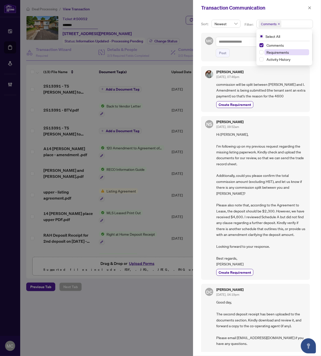
click at [269, 51] on span "Requirements" at bounding box center [277, 52] width 22 height 5
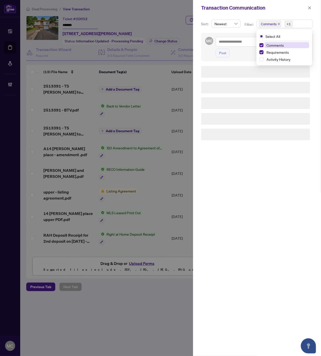
click at [270, 46] on span "Comments" at bounding box center [274, 45] width 17 height 5
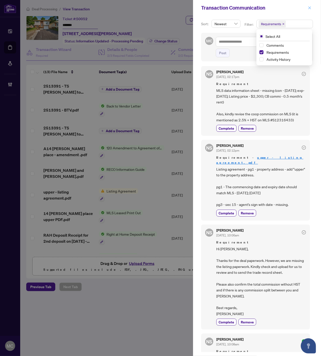
click at [308, 9] on icon "close" at bounding box center [310, 8] width 4 height 4
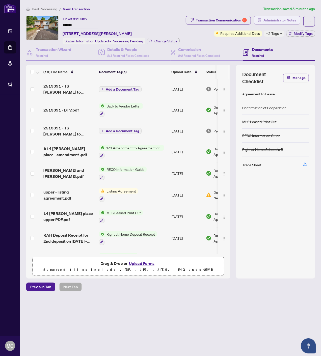
click at [286, 24] on button "Administrator Notes" at bounding box center [277, 20] width 46 height 9
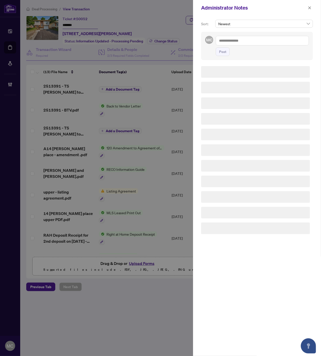
click at [269, 42] on textarea at bounding box center [262, 41] width 93 height 10
paste textarea "**********"
type textarea "**********"
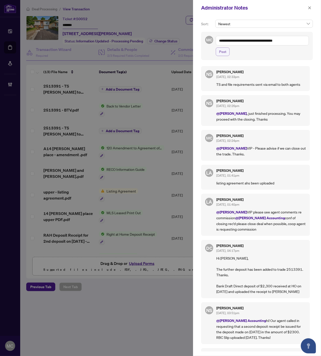
click at [225, 53] on span "Post" at bounding box center [222, 52] width 7 height 8
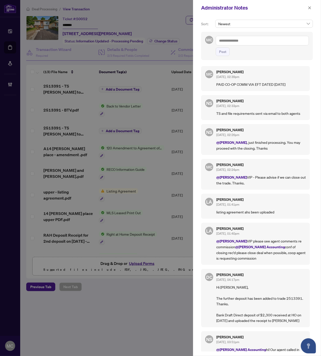
drag, startPoint x: 310, startPoint y: 8, endPoint x: 319, endPoint y: 27, distance: 21.6
click at [310, 8] on icon "close" at bounding box center [309, 7] width 3 height 3
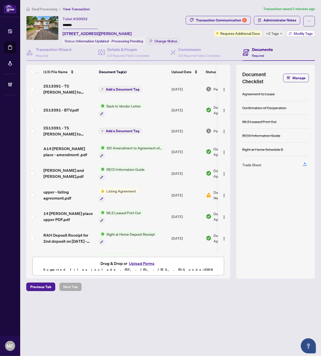
click at [293, 33] on button "Modify Tags" at bounding box center [300, 34] width 29 height 6
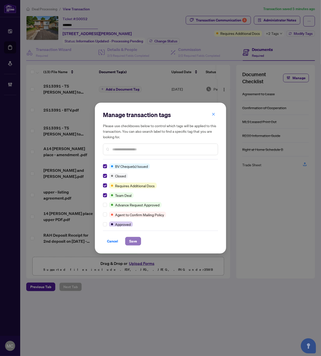
click at [135, 242] on span "Save" at bounding box center [133, 241] width 8 height 8
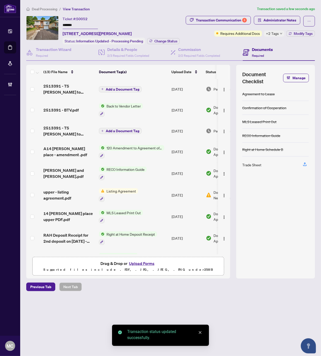
click at [165, 40] on span "Change Status" at bounding box center [165, 41] width 23 height 4
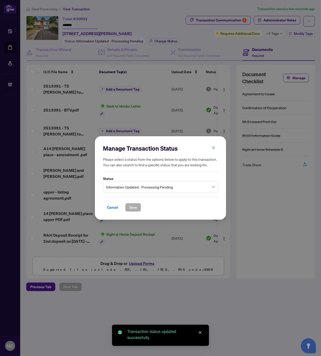
click at [144, 187] on span "Information Updated - Processing Pending" at bounding box center [160, 187] width 109 height 10
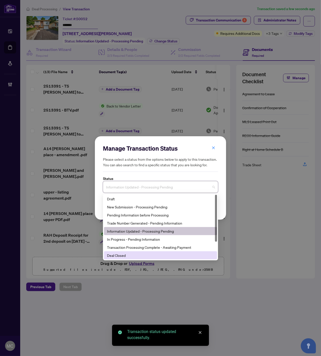
click at [124, 258] on div "Deal Closed" at bounding box center [160, 256] width 107 height 6
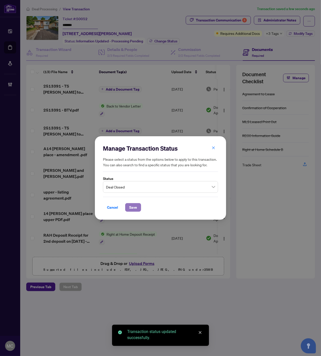
click at [136, 209] on span "Save" at bounding box center [133, 207] width 8 height 8
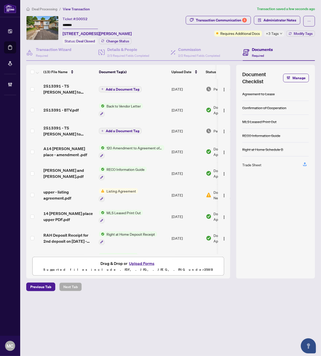
drag, startPoint x: 269, startPoint y: 34, endPoint x: 235, endPoint y: 40, distance: 34.5
click at [269, 34] on span "+3 Tags" at bounding box center [272, 34] width 13 height 6
click at [216, 34] on div "Requires Additional Docs" at bounding box center [238, 34] width 48 height 6
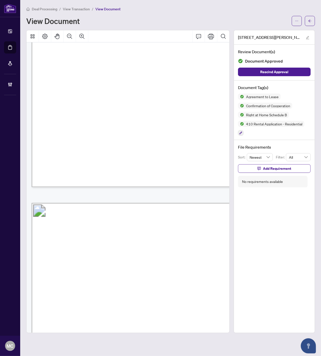
scroll to position [1314, 27]
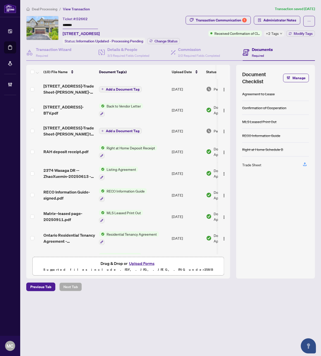
click at [67, 24] on input "*******" at bounding box center [80, 25] width 35 height 7
click at [37, 72] on icon "button" at bounding box center [37, 73] width 3 height 2
click at [42, 79] on span "Open Selected in New Tab(s)" at bounding box center [61, 80] width 45 height 6
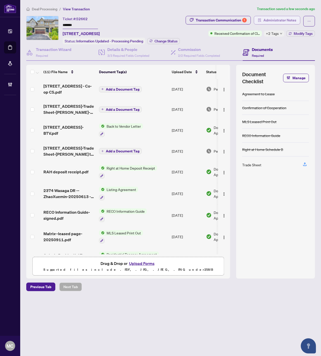
click at [271, 19] on span "Administrator Notes" at bounding box center [279, 20] width 33 height 8
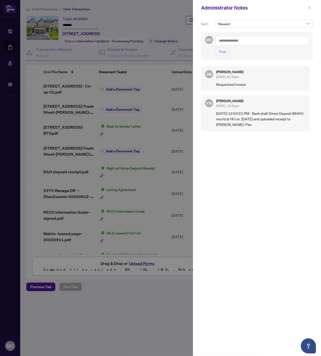
click at [308, 8] on icon "close" at bounding box center [310, 8] width 4 height 4
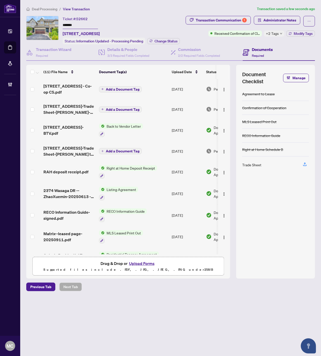
click at [205, 14] on div "Deal Processing / View Transaction Transaction saved a few seconds ago Ticket #…" at bounding box center [170, 148] width 292 height 285
click at [207, 17] on div "Transaction Communication 1" at bounding box center [221, 20] width 51 height 8
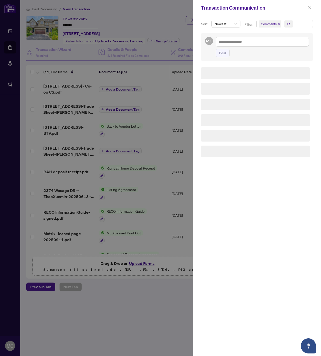
click at [284, 23] on span "+1" at bounding box center [288, 23] width 9 height 7
drag, startPoint x: 281, startPoint y: 51, endPoint x: 278, endPoint y: 52, distance: 3.3
click at [281, 51] on span "Requirements" at bounding box center [277, 52] width 22 height 5
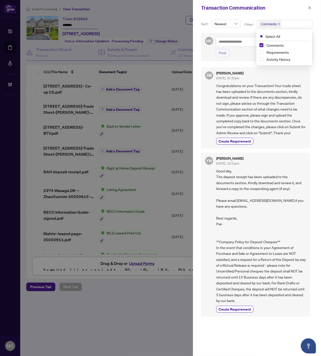
drag, startPoint x: 311, startPoint y: 7, endPoint x: 128, endPoint y: 87, distance: 199.1
click at [311, 7] on icon "close" at bounding box center [310, 8] width 4 height 4
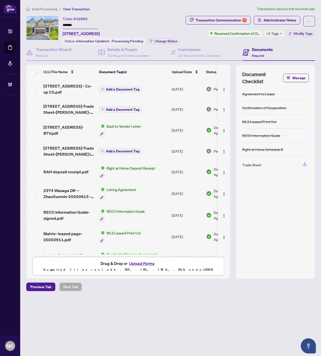
click at [127, 88] on span "Add a Document Tag" at bounding box center [123, 90] width 34 height 4
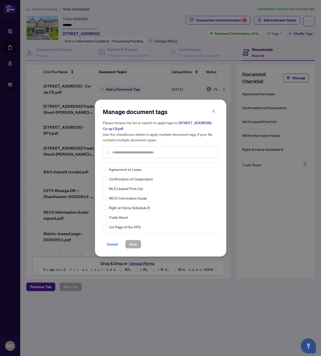
click at [174, 151] on input "text" at bounding box center [162, 153] width 101 height 6
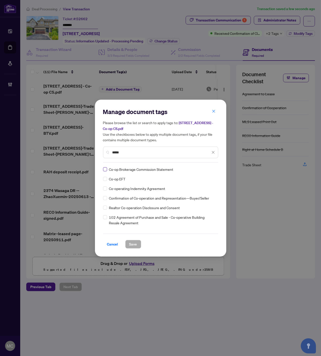
type input "*****"
click at [202, 169] on div at bounding box center [208, 169] width 13 height 5
click at [200, 191] on div "Approved" at bounding box center [193, 194] width 32 height 6
drag, startPoint x: 125, startPoint y: 253, endPoint x: 126, endPoint y: 250, distance: 3.0
click at [126, 251] on div "Manage document tags Please browse the list or search to apply tags to: [STREET…" at bounding box center [160, 178] width 131 height 157
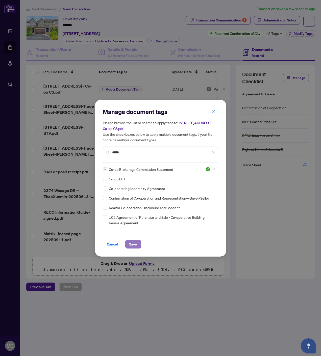
click at [129, 248] on button "Save" at bounding box center [133, 244] width 16 height 9
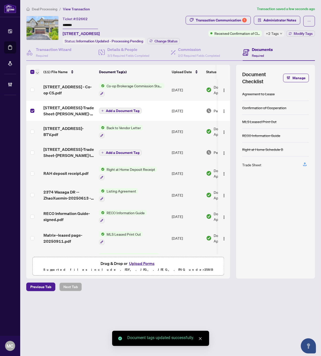
click at [38, 72] on icon "button" at bounding box center [37, 73] width 3 height 2
click at [46, 80] on span "Open Selected in New Tab(s)" at bounding box center [61, 80] width 45 height 6
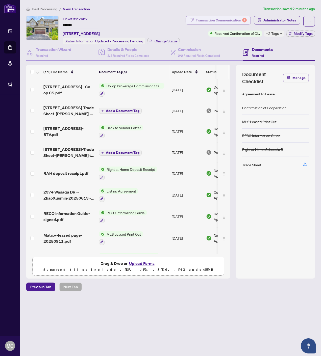
click at [240, 19] on div "Transaction Communication 1" at bounding box center [221, 20] width 51 height 8
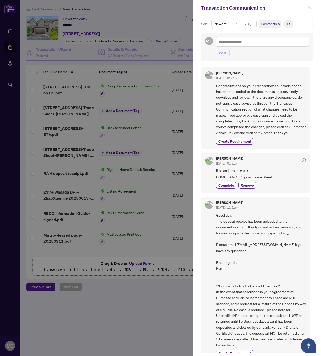
click at [279, 23] on icon "close" at bounding box center [278, 24] width 3 height 3
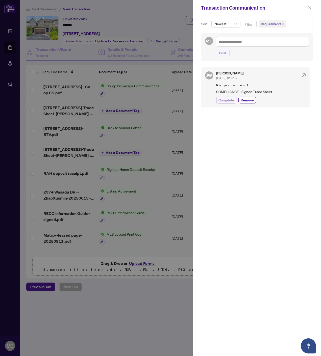
click at [226, 102] on span "Complete" at bounding box center [226, 99] width 16 height 5
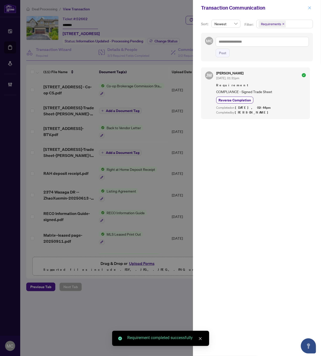
click at [309, 7] on icon "close" at bounding box center [310, 8] width 4 height 4
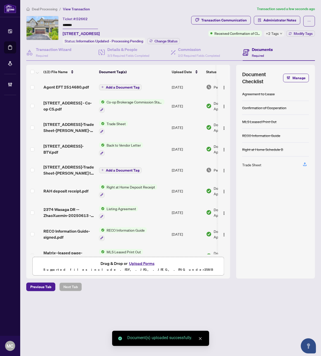
click at [130, 86] on span "Add a Document Tag" at bounding box center [123, 88] width 34 height 4
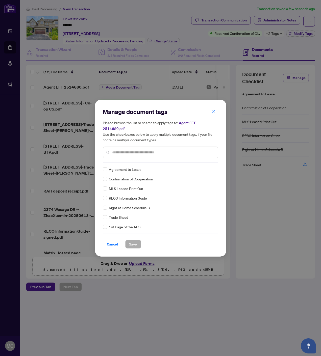
click at [165, 150] on input "text" at bounding box center [162, 153] width 101 height 6
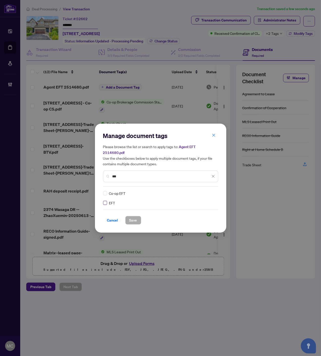
type input "***"
click at [212, 191] on div at bounding box center [210, 193] width 10 height 5
click at [198, 214] on div "Approved" at bounding box center [194, 215] width 32 height 6
click at [133, 216] on span "Save" at bounding box center [133, 220] width 8 height 8
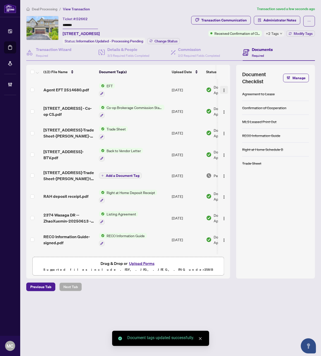
click at [222, 89] on img "button" at bounding box center [224, 90] width 4 height 4
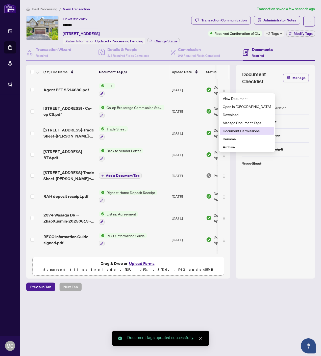
click at [237, 132] on span "Document Permissions" at bounding box center [247, 131] width 48 height 6
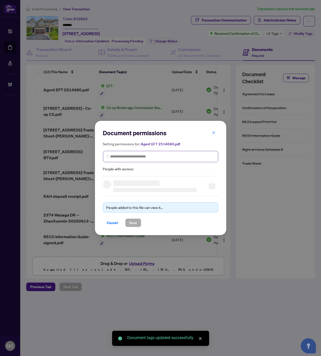
click at [163, 153] on span at bounding box center [160, 156] width 115 height 11
paste input "**********"
type input "**********"
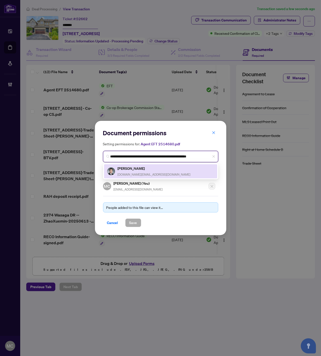
click at [129, 171] on div "Jason Chen chenxm.realtor@gmail.com" at bounding box center [154, 172] width 73 height 12
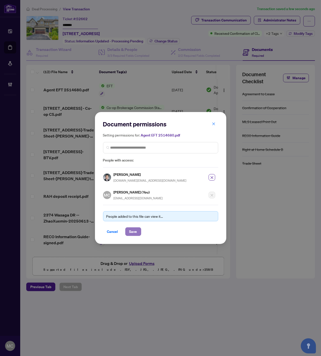
click at [135, 230] on span "Save" at bounding box center [133, 232] width 8 height 8
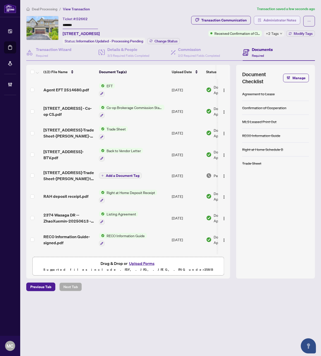
click at [283, 23] on span "Administrator Notes" at bounding box center [279, 20] width 33 height 8
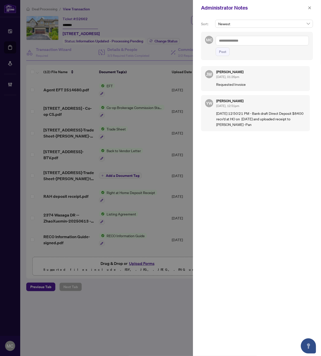
click at [257, 45] on textarea at bounding box center [262, 41] width 93 height 10
paste textarea "**********"
type textarea "**********"
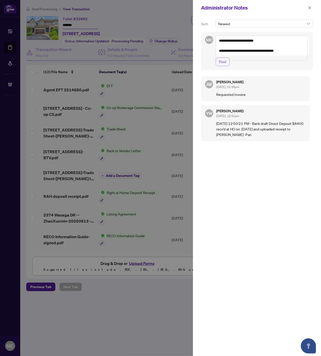
click at [225, 65] on span "Post" at bounding box center [222, 62] width 7 height 8
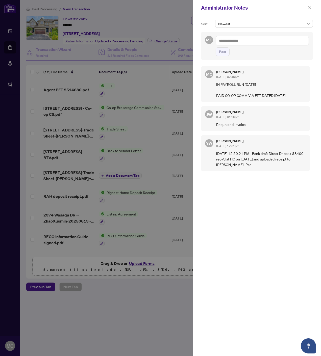
drag, startPoint x: 310, startPoint y: 7, endPoint x: 298, endPoint y: 35, distance: 30.3
click at [310, 7] on icon "close" at bounding box center [310, 8] width 4 height 4
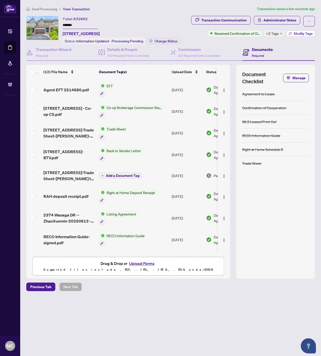
click at [298, 34] on span "Modify Tags" at bounding box center [302, 34] width 19 height 4
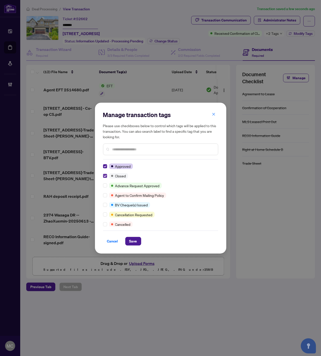
click at [105, 207] on label at bounding box center [105, 205] width 4 height 6
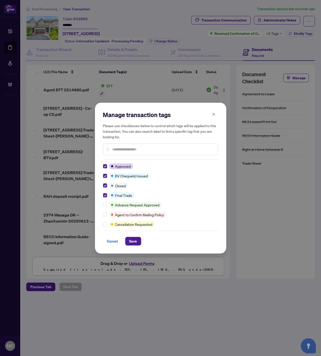
click at [134, 248] on div "Manage transaction tags Please use checkboxes below to control which tags will …" at bounding box center [160, 178] width 131 height 151
click at [133, 243] on span "Save" at bounding box center [133, 241] width 8 height 8
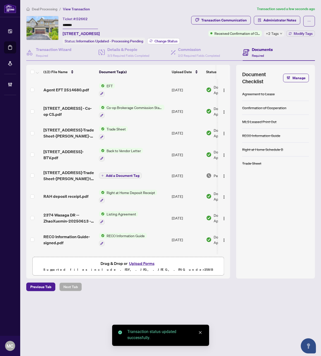
click at [160, 41] on span "Change Status" at bounding box center [165, 41] width 23 height 4
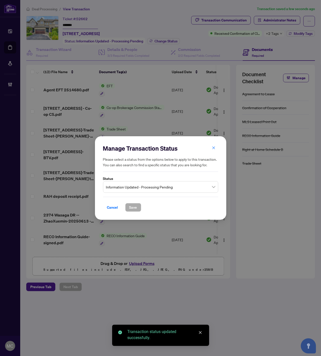
click at [152, 188] on span "Information Updated - Processing Pending" at bounding box center [160, 187] width 109 height 10
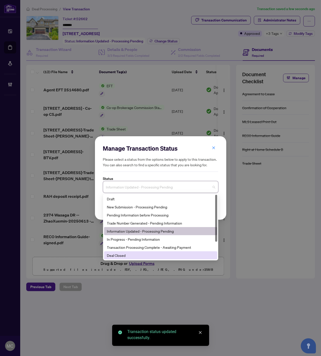
click at [135, 253] on div "Deal Closed" at bounding box center [160, 256] width 107 height 6
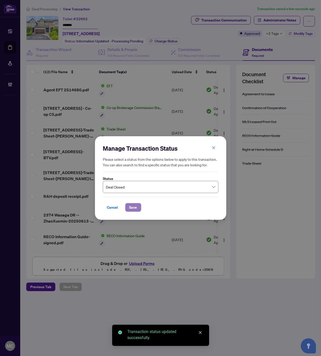
click at [132, 207] on span "Save" at bounding box center [133, 207] width 8 height 8
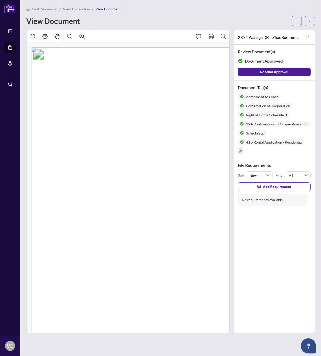
scroll to position [43, 55]
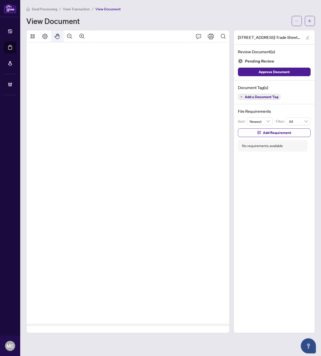
click at [59, 35] on icon "Pan Mode" at bounding box center [57, 36] width 6 height 6
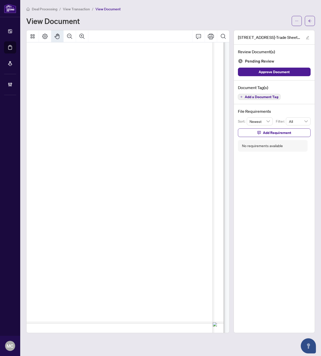
scroll to position [155, 253]
drag, startPoint x: 172, startPoint y: 119, endPoint x: 110, endPoint y: 117, distance: 62.1
click at [110, 117] on span "$2,100.00" at bounding box center [109, 116] width 22 height 5
click at [256, 97] on span "Add a Document Tag" at bounding box center [262, 97] width 34 height 4
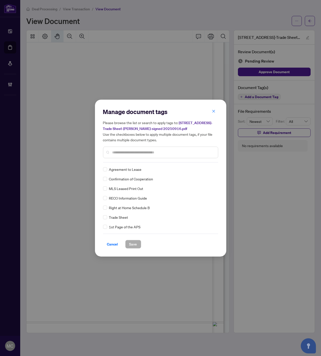
click at [132, 147] on div at bounding box center [160, 153] width 115 height 12
click at [132, 150] on input "text" at bounding box center [162, 153] width 101 height 6
type input "*****"
click at [205, 168] on img at bounding box center [207, 169] width 5 height 5
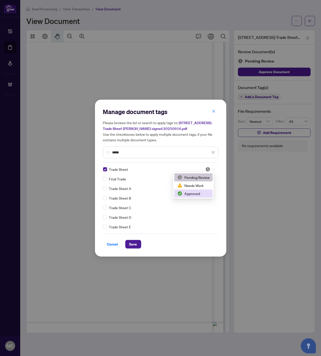
click at [194, 190] on div "Approved" at bounding box center [193, 194] width 38 height 8
click at [133, 246] on span "Save" at bounding box center [133, 244] width 8 height 8
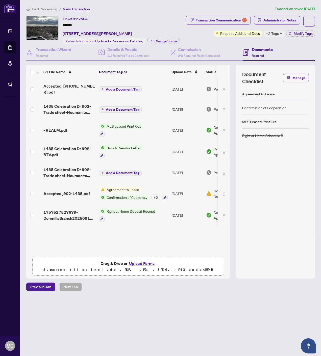
click at [69, 24] on input "*******" at bounding box center [80, 25] width 35 height 7
click at [37, 70] on span "button" at bounding box center [37, 72] width 3 height 6
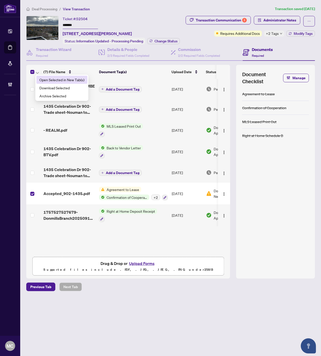
click at [44, 78] on span "Open Selected in New Tab(s)" at bounding box center [61, 80] width 45 height 6
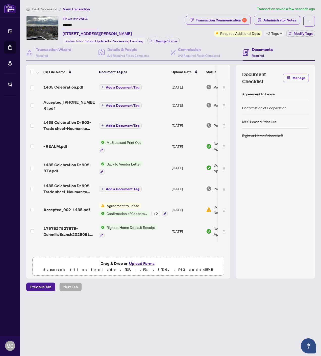
click at [114, 87] on span "Add a Document Tag" at bounding box center [123, 88] width 34 height 4
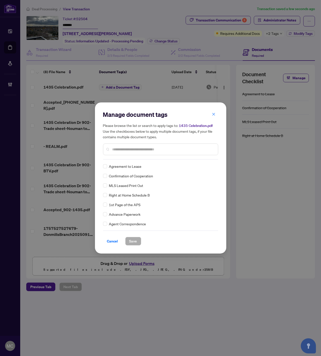
click at [170, 147] on input "text" at bounding box center [162, 150] width 101 height 6
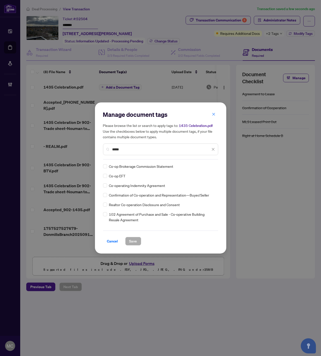
type input "*****"
click at [206, 168] on img at bounding box center [207, 166] width 5 height 5
click at [196, 190] on div "Approved" at bounding box center [193, 191] width 32 height 6
click at [135, 240] on span "Save" at bounding box center [133, 241] width 8 height 8
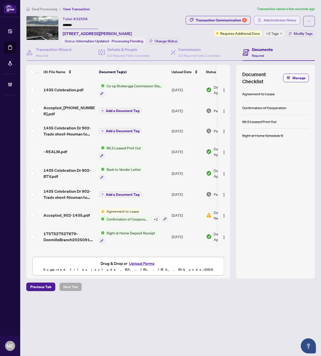
click at [288, 19] on span "Administrator Notes" at bounding box center [279, 20] width 33 height 8
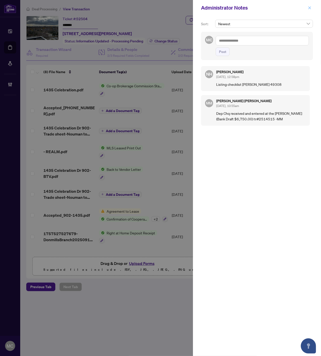
click at [308, 7] on icon "close" at bounding box center [310, 8] width 4 height 4
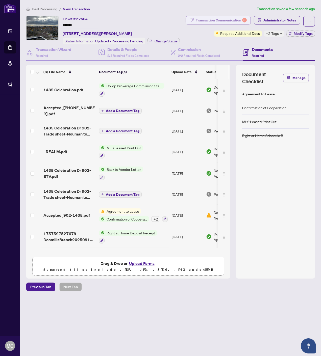
click at [198, 19] on div "Transaction Communication 3" at bounding box center [221, 20] width 51 height 8
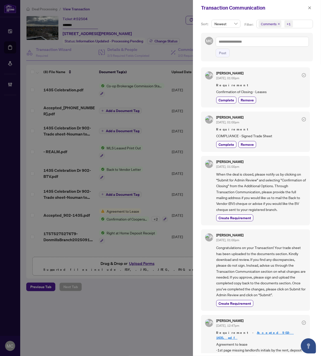
click at [287, 25] on div "+1" at bounding box center [288, 23] width 4 height 5
drag, startPoint x: 276, startPoint y: 52, endPoint x: 274, endPoint y: 55, distance: 3.2
click at [276, 52] on span "Requirements" at bounding box center [277, 52] width 22 height 5
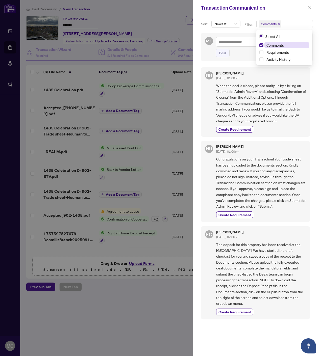
drag, startPoint x: 271, startPoint y: 52, endPoint x: 271, endPoint y: 44, distance: 8.3
click at [271, 52] on span "Requirements" at bounding box center [277, 52] width 22 height 5
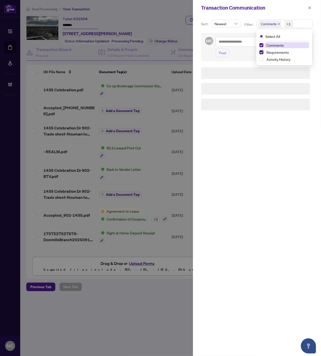
click at [271, 43] on span "Comments" at bounding box center [274, 45] width 17 height 5
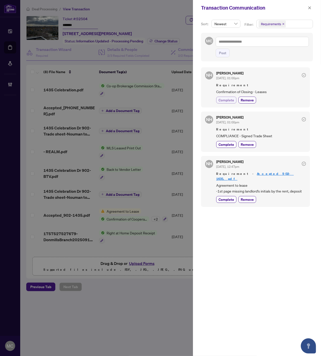
click at [220, 98] on span "Complete" at bounding box center [226, 99] width 16 height 5
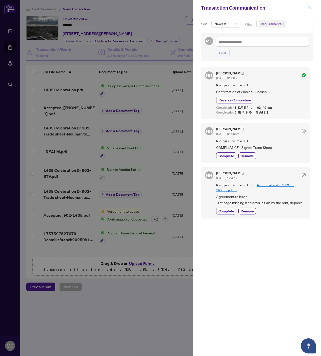
click at [306, 7] on button "button" at bounding box center [309, 8] width 7 height 6
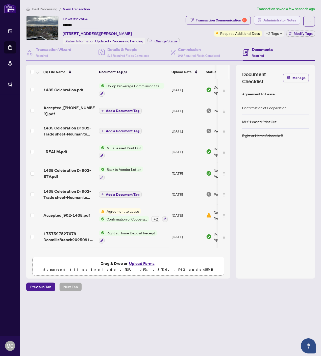
click at [275, 21] on span "Administrator Notes" at bounding box center [279, 20] width 33 height 8
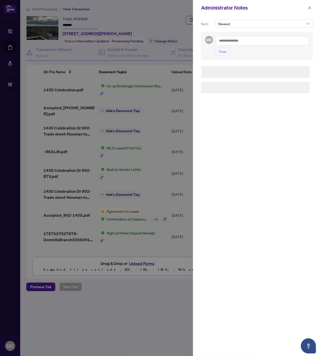
click at [265, 41] on textarea at bounding box center [262, 41] width 93 height 10
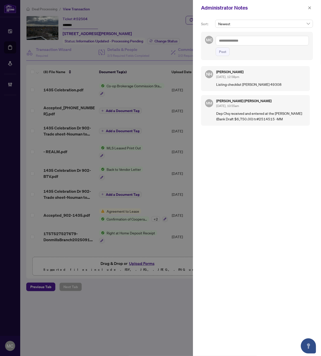
paste textarea "**********"
type textarea "**********"
click at [221, 54] on span "Post" at bounding box center [222, 52] width 7 height 8
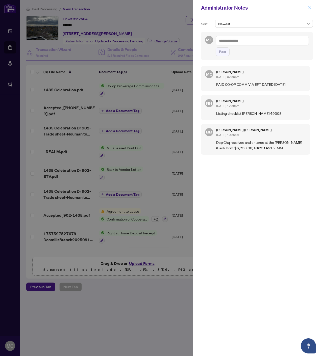
click at [310, 5] on span "button" at bounding box center [310, 8] width 4 height 8
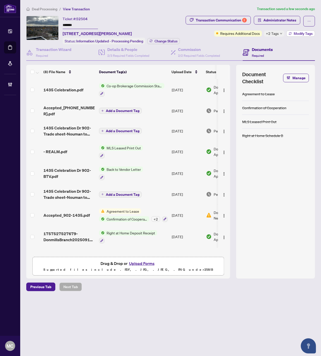
click at [297, 32] on span "Modify Tags" at bounding box center [302, 34] width 19 height 4
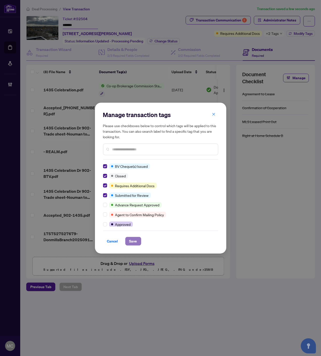
click at [132, 241] on span "Save" at bounding box center [133, 241] width 8 height 8
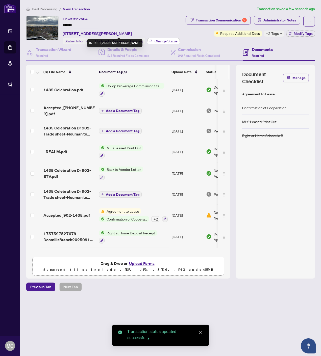
click at [166, 39] on span "Change Status" at bounding box center [165, 41] width 23 height 4
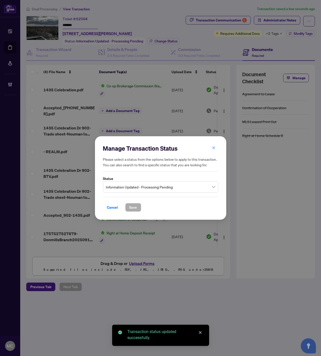
click at [149, 185] on span "Information Updated - Processing Pending" at bounding box center [160, 187] width 109 height 10
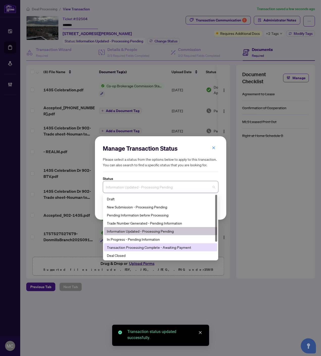
click at [132, 256] on div "Deal Closed" at bounding box center [160, 256] width 107 height 6
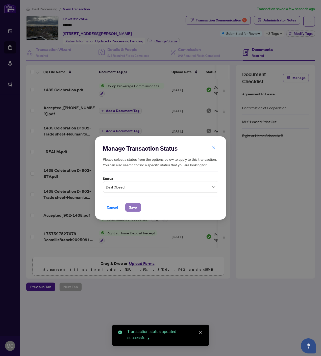
click at [138, 207] on button "Save" at bounding box center [133, 207] width 16 height 9
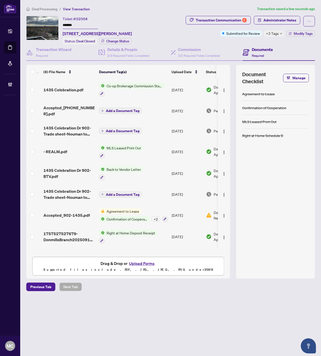
drag, startPoint x: 273, startPoint y: 33, endPoint x: 192, endPoint y: 38, distance: 80.6
click at [273, 33] on span "+3 Tags" at bounding box center [272, 34] width 13 height 6
click at [189, 35] on div "Transaction Communication 2 Administrator Notes Submitted for Review +3 Tags Mo…" at bounding box center [237, 26] width 155 height 21
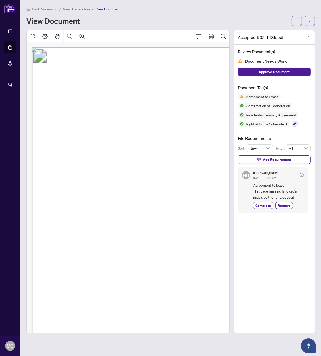
scroll to position [66, 52]
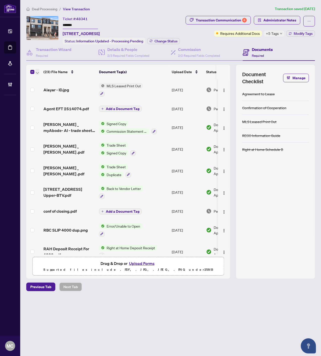
click at [36, 72] on icon "button" at bounding box center [37, 73] width 3 height 2
click at [45, 79] on span "Open Selected in New Tab(s)" at bounding box center [61, 80] width 45 height 6
click at [70, 24] on input "*******" at bounding box center [80, 25] width 35 height 7
click at [70, 23] on input "*******" at bounding box center [80, 25] width 35 height 7
click at [281, 37] on div "Transaction Communication 8 Administrator Notes Requires Additional Docs +5 Tag…" at bounding box center [249, 30] width 133 height 29
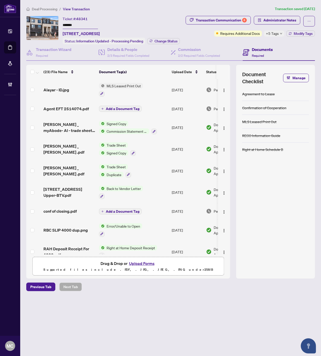
click at [270, 35] on span "+5 Tags" at bounding box center [272, 34] width 13 height 6
click at [178, 20] on div "Ticket #: 48341 ******* 1355 Shevchenko Blvd, Oakville, Ontario L6M 5R4, Canada…" at bounding box center [121, 30] width 117 height 29
click at [297, 33] on span "Modify Tags" at bounding box center [302, 34] width 19 height 4
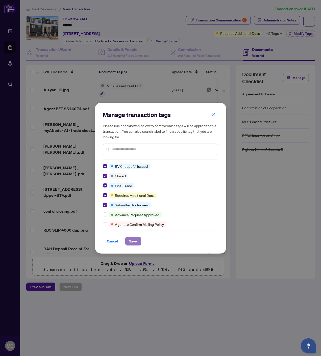
click at [131, 237] on span "Save" at bounding box center [133, 241] width 8 height 8
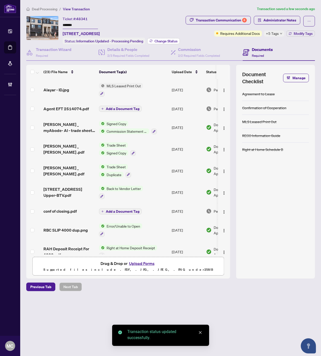
click at [168, 39] on span "Change Status" at bounding box center [165, 41] width 23 height 4
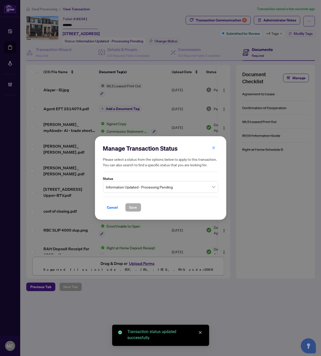
click at [145, 186] on span "Information Updated - Processing Pending" at bounding box center [160, 187] width 109 height 10
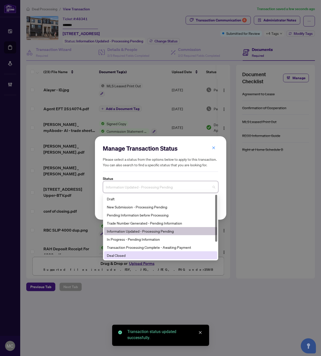
click at [125, 254] on div "Deal Closed" at bounding box center [160, 256] width 107 height 6
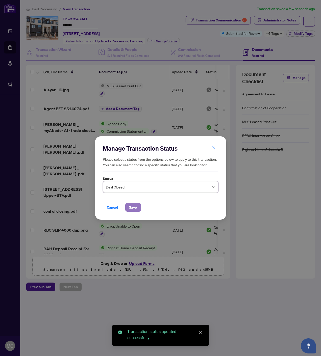
click at [132, 207] on span "Save" at bounding box center [133, 207] width 8 height 8
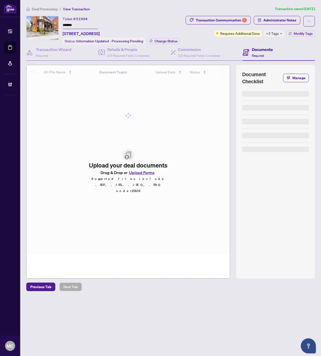
drag, startPoint x: 69, startPoint y: 23, endPoint x: 80, endPoint y: 24, distance: 10.7
click at [69, 23] on input "*******" at bounding box center [80, 25] width 35 height 7
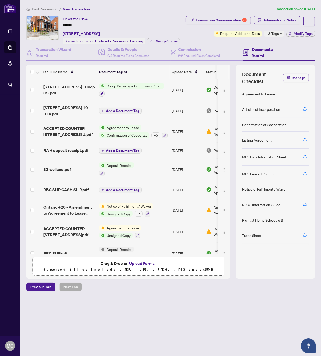
drag, startPoint x: 271, startPoint y: 34, endPoint x: 261, endPoint y: 48, distance: 17.1
click at [271, 34] on span "+3 Tags" at bounding box center [272, 34] width 13 height 6
click at [283, 19] on span "Administrator Notes" at bounding box center [279, 20] width 33 height 8
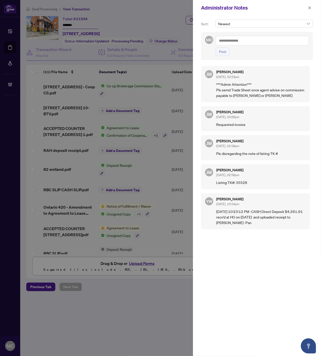
click at [271, 41] on textarea at bounding box center [262, 41] width 93 height 10
paste textarea "**********"
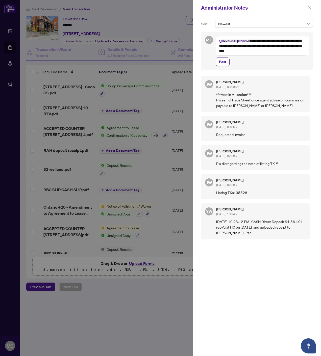
click at [250, 41] on textarea "**********" at bounding box center [262, 46] width 92 height 20
type textarea "**********"
click at [218, 63] on button "Post" at bounding box center [223, 62] width 14 height 9
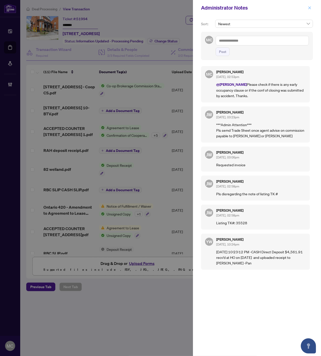
click at [309, 8] on icon "close" at bounding box center [309, 7] width 3 height 3
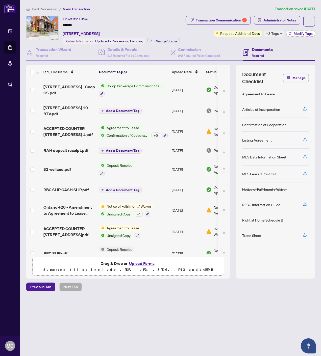
click at [297, 34] on span "Modify Tags" at bounding box center [302, 34] width 19 height 4
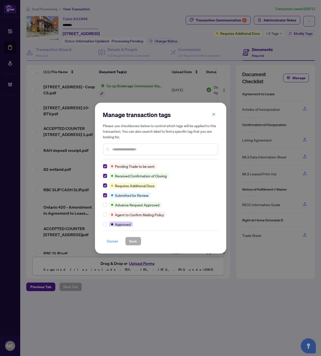
click at [111, 239] on span "Cancel" at bounding box center [112, 241] width 11 height 8
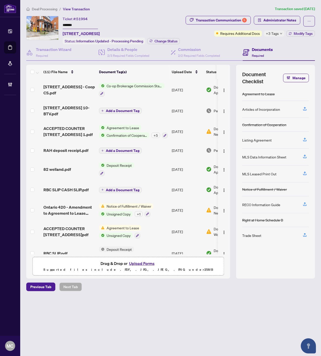
click at [80, 24] on input "*******" at bounding box center [80, 25] width 35 height 7
type input "**********"
click at [100, 20] on div "**********" at bounding box center [81, 26] width 37 height 21
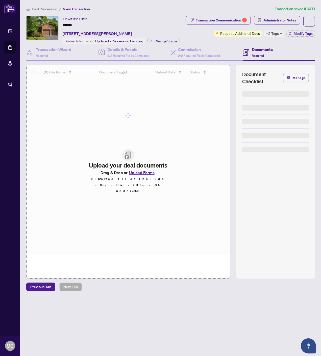
click at [66, 23] on input "*******" at bounding box center [80, 25] width 35 height 7
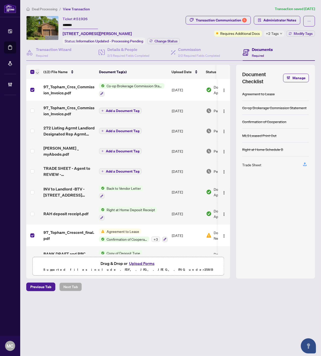
click at [37, 72] on icon "button" at bounding box center [37, 73] width 3 height 2
click at [43, 80] on span "Open Selected in New Tab(s)" at bounding box center [61, 80] width 45 height 6
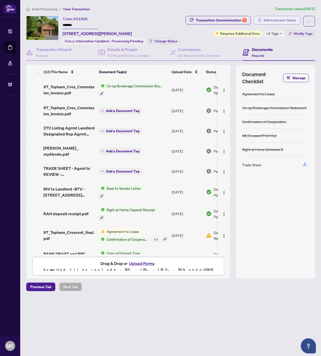
click at [284, 20] on span "Administrator Notes" at bounding box center [279, 20] width 33 height 8
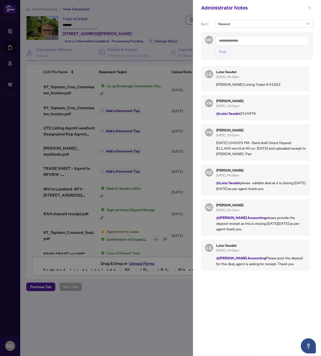
click at [311, 6] on icon "close" at bounding box center [310, 8] width 4 height 4
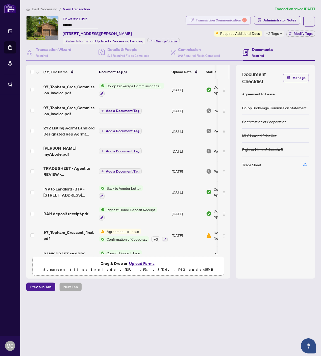
click at [210, 23] on span "Transaction Communication 5" at bounding box center [217, 21] width 65 height 11
click at [209, 19] on div "Transaction Communication 5" at bounding box center [221, 20] width 51 height 8
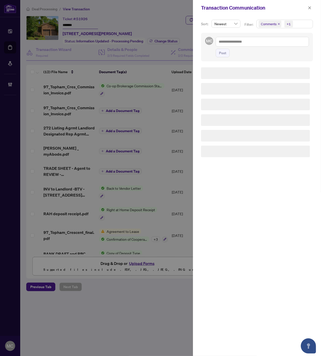
click at [297, 23] on span "Comments +1" at bounding box center [284, 24] width 56 height 8
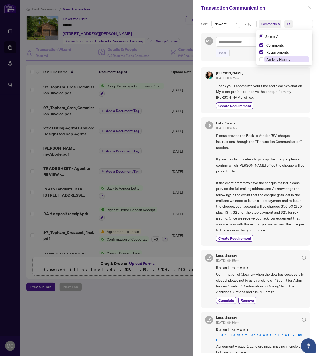
click at [276, 52] on span "Requirements" at bounding box center [277, 52] width 22 height 5
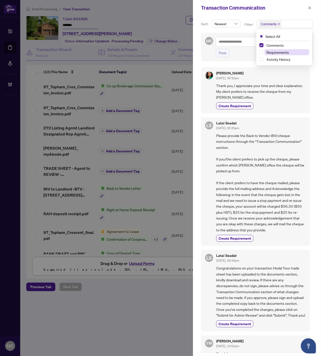
drag, startPoint x: 277, startPoint y: 53, endPoint x: 275, endPoint y: 46, distance: 6.9
click at [277, 52] on span "Requirements" at bounding box center [277, 52] width 22 height 5
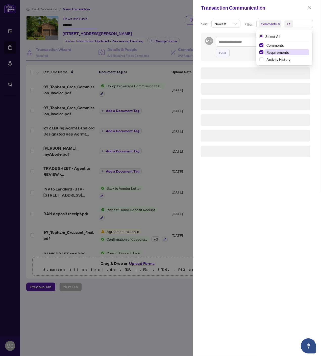
click at [275, 46] on span "Comments" at bounding box center [274, 45] width 17 height 5
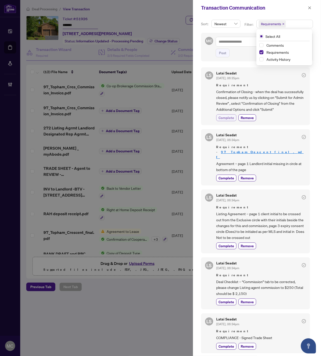
click at [220, 116] on span "Complete" at bounding box center [226, 117] width 16 height 5
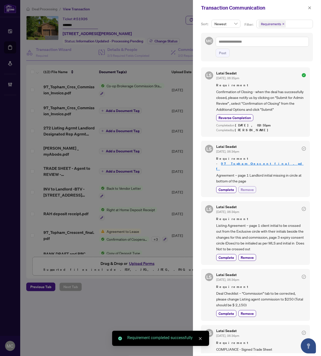
scroll to position [1, 0]
click at [309, 8] on icon "close" at bounding box center [310, 8] width 4 height 4
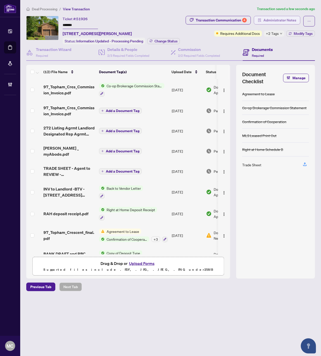
click at [286, 17] on span "Administrator Notes" at bounding box center [279, 20] width 33 height 8
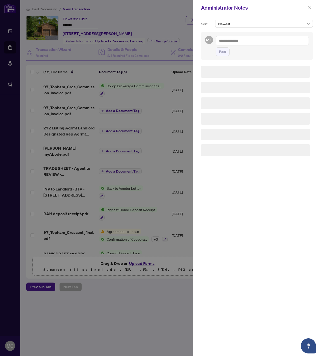
click at [270, 42] on textarea at bounding box center [262, 41] width 93 height 10
paste textarea "**********"
type textarea "**********"
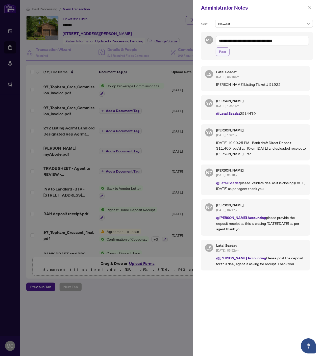
click at [224, 53] on span "Post" at bounding box center [222, 52] width 7 height 8
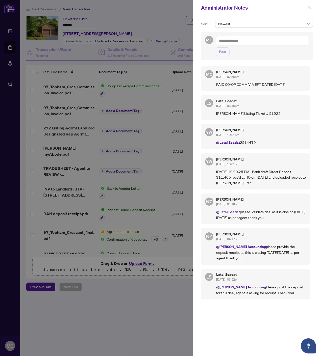
drag, startPoint x: 309, startPoint y: 7, endPoint x: 308, endPoint y: 11, distance: 3.9
click at [309, 7] on icon "close" at bounding box center [310, 8] width 4 height 4
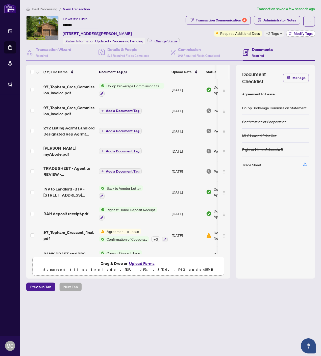
click at [298, 36] on button "Modify Tags" at bounding box center [300, 34] width 29 height 6
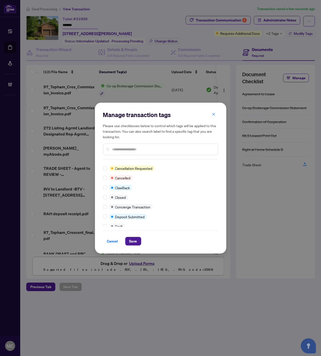
scroll to position [0, 0]
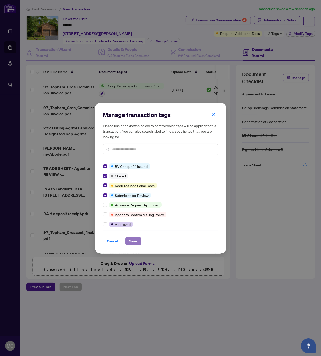
click at [131, 241] on span "Save" at bounding box center [133, 241] width 8 height 8
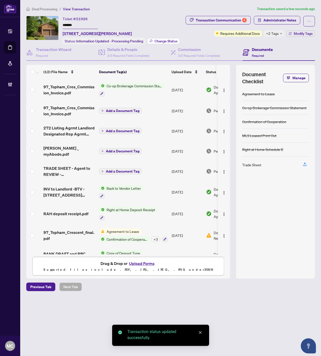
click at [163, 40] on span "Change Status" at bounding box center [165, 41] width 23 height 4
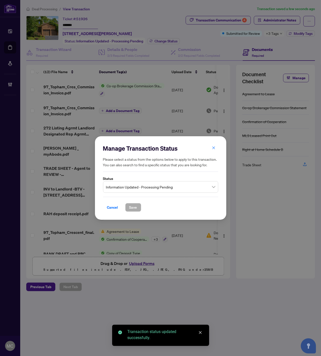
click at [146, 185] on span "Information Updated - Processing Pending" at bounding box center [160, 187] width 109 height 10
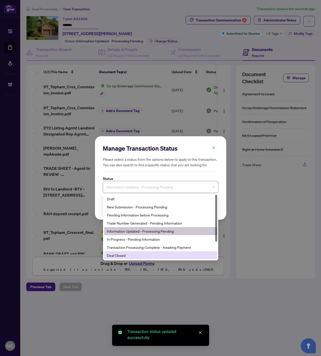
click at [131, 253] on div "Deal Closed" at bounding box center [160, 256] width 107 height 6
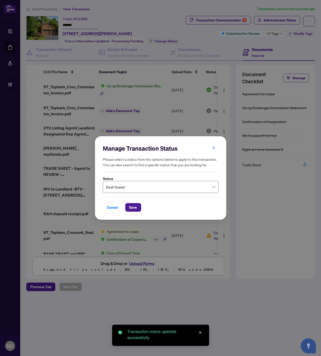
click at [134, 213] on div "Manage Transaction Status Please select a status from the options below to appl…" at bounding box center [160, 178] width 131 height 84
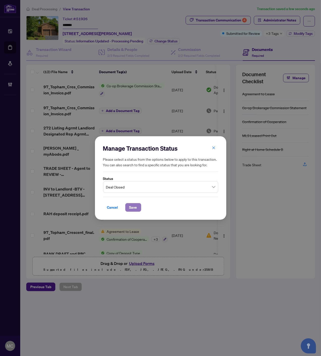
click at [130, 205] on span "Save" at bounding box center [133, 207] width 8 height 8
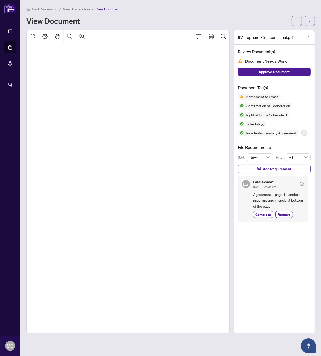
scroll to position [129, 87]
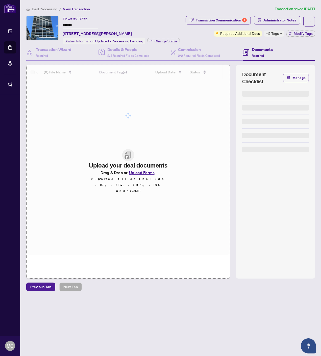
click at [69, 24] on input "*******" at bounding box center [80, 25] width 35 height 7
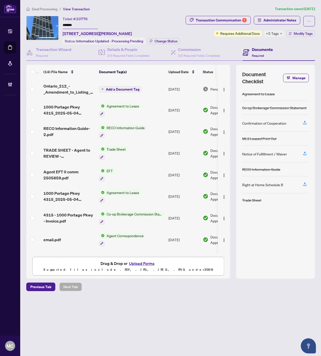
click at [273, 34] on span "+5 Tags" at bounding box center [272, 34] width 13 height 6
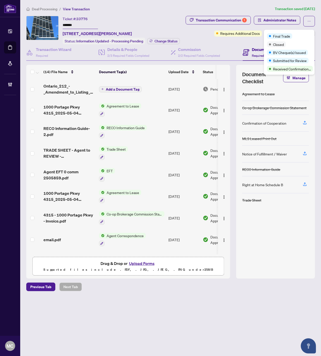
click at [132, 23] on div "Ticket #: 33776 ******* [STREET_ADDRESS][PERSON_NAME]" at bounding box center [97, 26] width 69 height 21
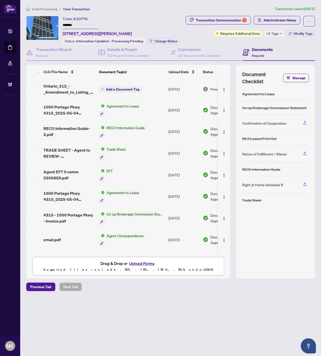
click at [294, 36] on div "Transaction Communication 1 Administrator Notes Requires Additional Docs +5 Tag…" at bounding box center [249, 30] width 133 height 29
click at [295, 34] on span "Modify Tags" at bounding box center [302, 34] width 19 height 4
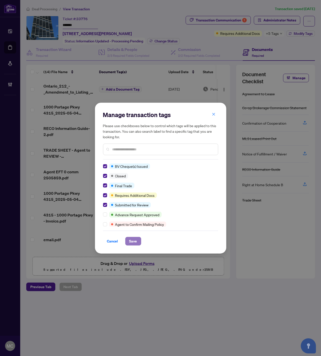
click at [137, 239] on button "Save" at bounding box center [133, 241] width 16 height 9
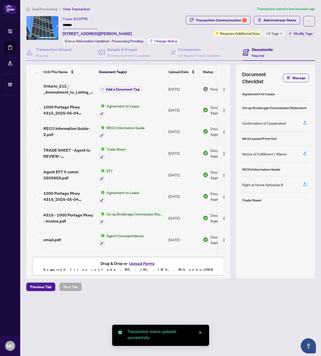
click at [168, 42] on span "Change Status" at bounding box center [165, 41] width 23 height 4
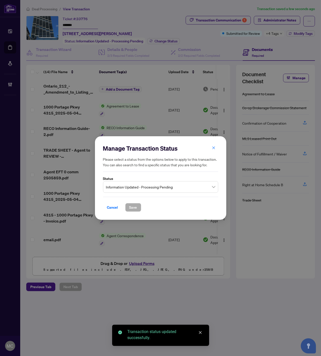
click at [140, 183] on span "Information Updated - Processing Pending" at bounding box center [160, 187] width 109 height 10
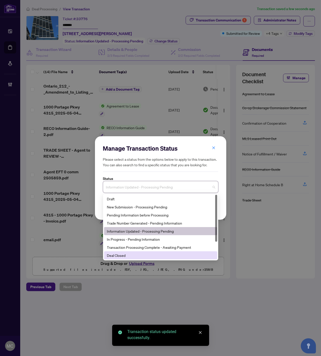
click at [122, 255] on div "Deal Closed" at bounding box center [160, 256] width 107 height 6
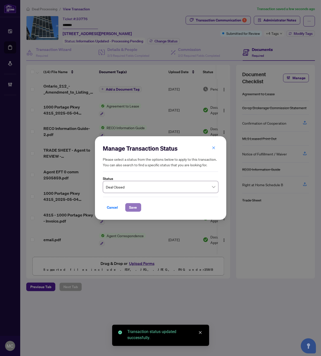
click at [129, 208] on span "Save" at bounding box center [133, 207] width 8 height 8
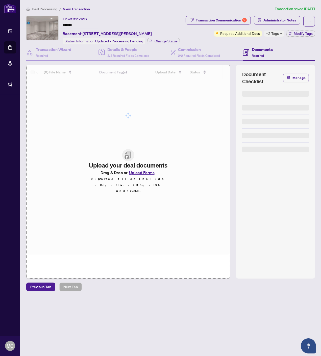
click at [68, 24] on input "*******" at bounding box center [80, 25] width 35 height 7
drag, startPoint x: 68, startPoint y: 24, endPoint x: 70, endPoint y: 25, distance: 2.8
click at [68, 24] on input "*******" at bounding box center [80, 25] width 35 height 7
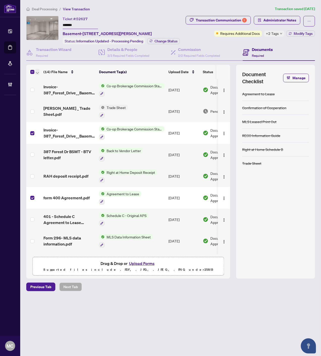
click at [37, 72] on icon "button" at bounding box center [37, 73] width 3 height 2
click at [45, 79] on span "Open Selected in New Tab(s)" at bounding box center [61, 80] width 45 height 6
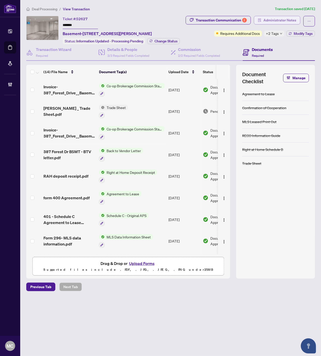
click at [282, 22] on span "Administrator Notes" at bounding box center [279, 20] width 33 height 8
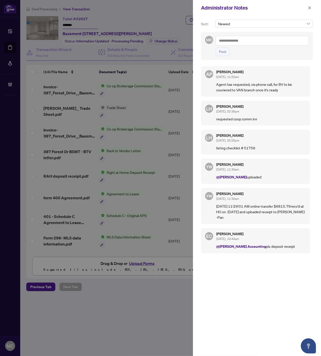
drag, startPoint x: 306, startPoint y: 5, endPoint x: 290, endPoint y: 13, distance: 17.8
click at [306, 5] on button "button" at bounding box center [309, 8] width 7 height 6
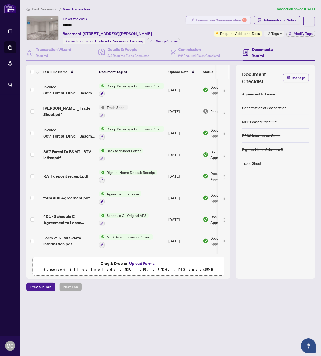
drag, startPoint x: 222, startPoint y: 15, endPoint x: 228, endPoint y: 19, distance: 7.7
click at [222, 15] on div "Deal Processing / View Transaction Transaction saved [DATE] Ticket #: 52627 ***…" at bounding box center [170, 148] width 292 height 285
click at [232, 19] on div "Transaction Communication 2" at bounding box center [221, 20] width 51 height 8
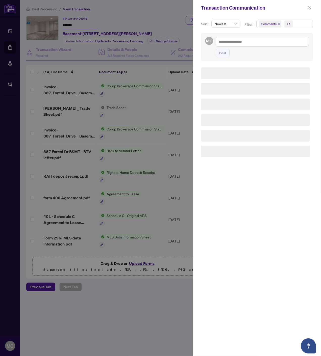
click at [285, 23] on span "+1" at bounding box center [288, 23] width 9 height 7
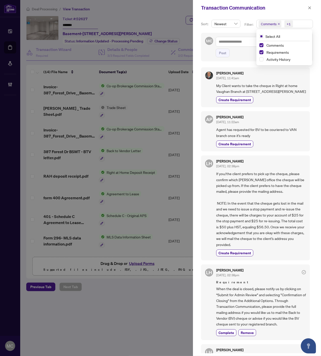
drag, startPoint x: 279, startPoint y: 51, endPoint x: 318, endPoint y: 64, distance: 41.1
click at [279, 51] on span "Requirements" at bounding box center [277, 52] width 22 height 5
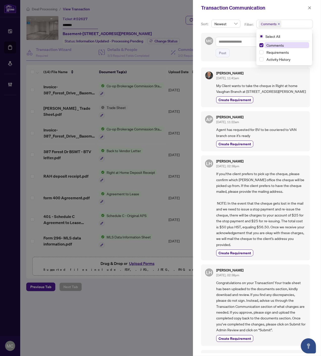
drag, startPoint x: 274, startPoint y: 50, endPoint x: 272, endPoint y: 43, distance: 7.2
click at [274, 50] on span "Requirements" at bounding box center [277, 52] width 22 height 5
click at [272, 43] on span "Comments" at bounding box center [274, 45] width 17 height 5
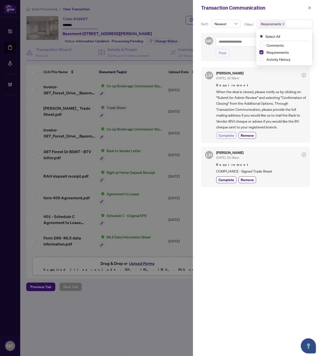
click at [227, 135] on span "Complete" at bounding box center [226, 135] width 16 height 5
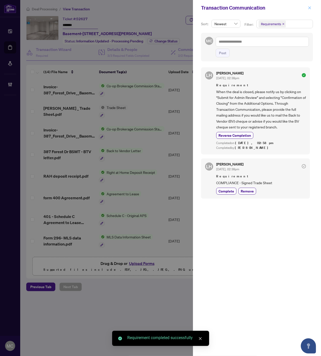
click at [309, 7] on icon "close" at bounding box center [310, 8] width 4 height 4
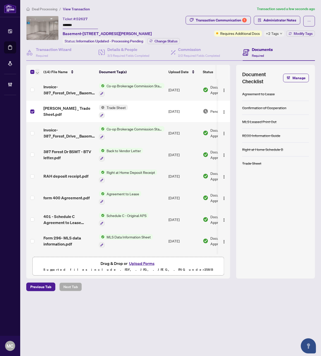
click at [36, 72] on icon "button" at bounding box center [37, 73] width 3 height 2
click at [44, 80] on span "Open Selected in New Tab(s)" at bounding box center [61, 80] width 45 height 6
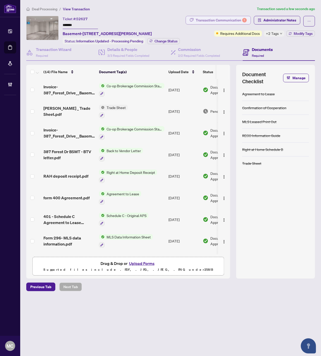
click at [219, 19] on div "Transaction Communication 1" at bounding box center [221, 20] width 51 height 8
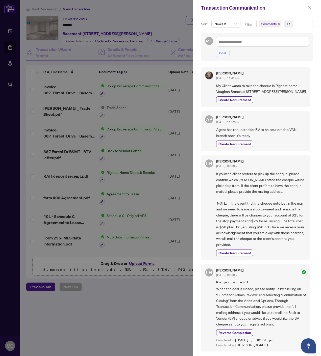
click at [278, 23] on icon "close" at bounding box center [279, 24] width 2 height 2
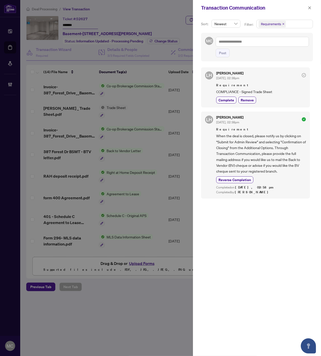
click at [223, 103] on div "LH [PERSON_NAME] [DATE], 02:38pm Requirement COMPLIANCE - Signed Trade Sheet Co…" at bounding box center [255, 87] width 109 height 40
click at [220, 100] on span "Complete" at bounding box center [226, 99] width 16 height 5
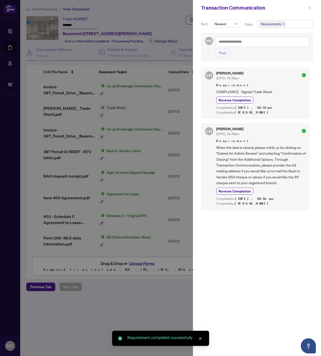
click at [308, 7] on icon "close" at bounding box center [310, 8] width 4 height 4
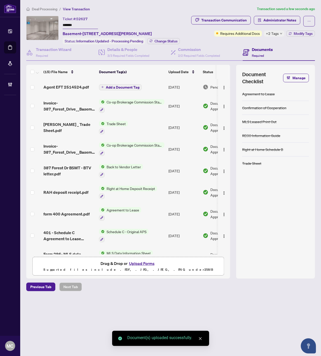
click at [130, 86] on span "Add a Document Tag" at bounding box center [123, 88] width 34 height 4
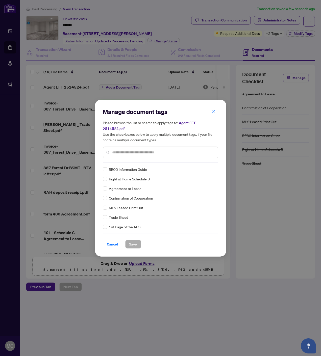
click at [147, 150] on input "text" at bounding box center [162, 153] width 101 height 6
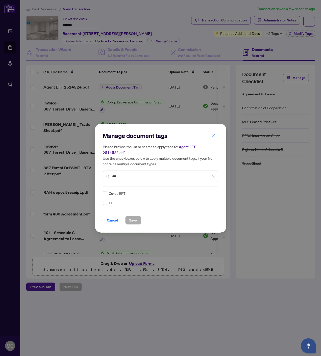
type input "***"
click at [211, 191] on div at bounding box center [210, 193] width 10 height 5
click at [199, 213] on div "Approved" at bounding box center [194, 215] width 32 height 6
click at [134, 217] on span "Save" at bounding box center [133, 220] width 8 height 8
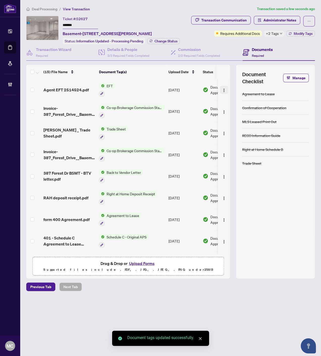
click at [223, 88] on img "button" at bounding box center [224, 90] width 4 height 4
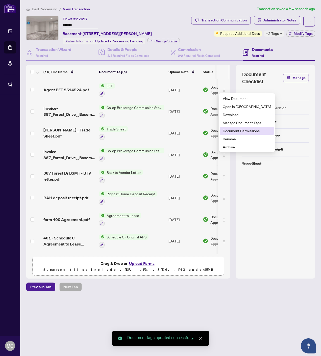
click at [242, 130] on span "Document Permissions" at bounding box center [247, 131] width 48 height 6
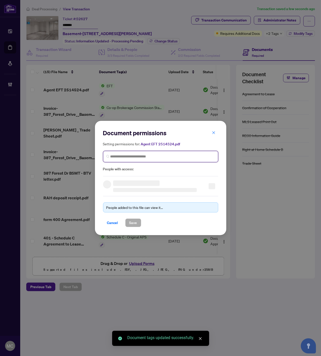
click at [153, 155] on input "search" at bounding box center [162, 156] width 104 height 5
paste input "**********"
type input "**********"
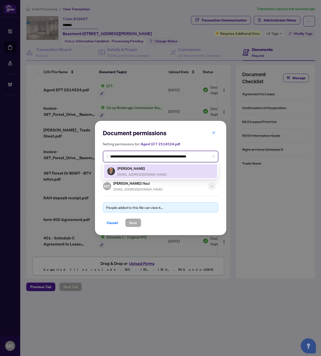
drag, startPoint x: 117, startPoint y: 168, endPoint x: 125, endPoint y: 187, distance: 20.8
click at [118, 168] on h5 "[PERSON_NAME]" at bounding box center [142, 169] width 49 height 6
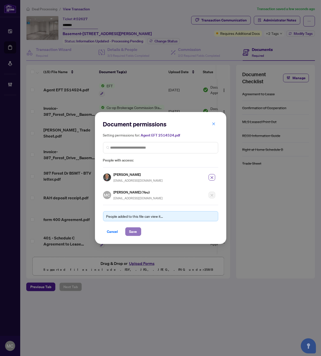
click at [132, 231] on span "Save" at bounding box center [133, 232] width 8 height 8
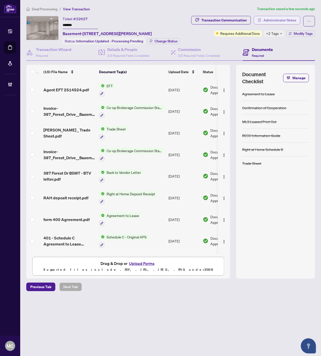
click at [273, 23] on span "Administrator Notes" at bounding box center [279, 20] width 33 height 8
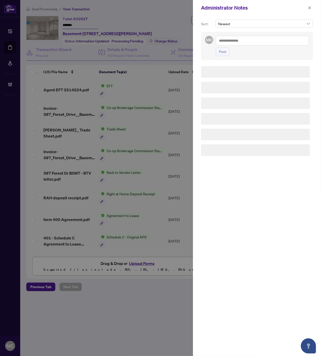
click at [269, 42] on textarea at bounding box center [262, 41] width 93 height 10
paste textarea "**********"
type textarea "**********"
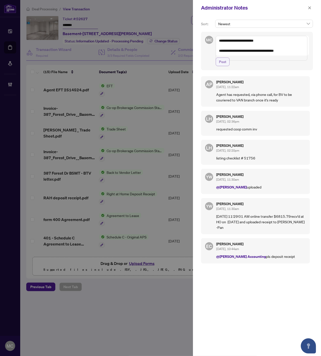
click at [227, 64] on button "Post" at bounding box center [223, 62] width 14 height 9
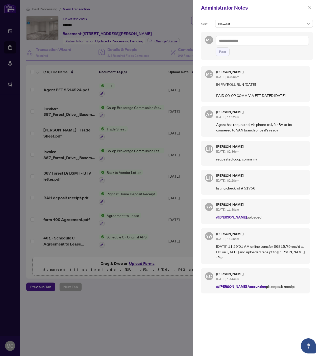
drag, startPoint x: 308, startPoint y: 8, endPoint x: 305, endPoint y: 13, distance: 6.2
click at [308, 8] on icon "close" at bounding box center [310, 8] width 4 height 4
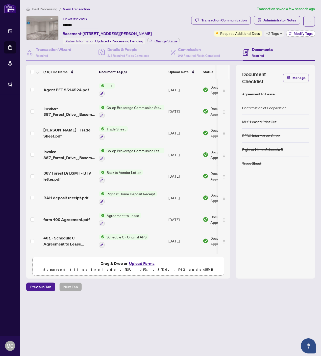
click at [293, 32] on span "Modify Tags" at bounding box center [302, 34] width 19 height 4
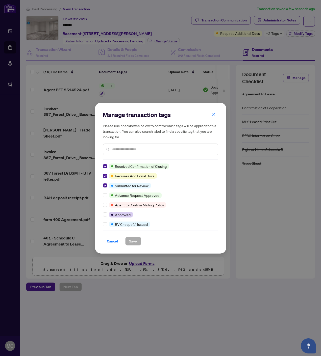
click at [107, 166] on div at bounding box center [106, 167] width 6 height 6
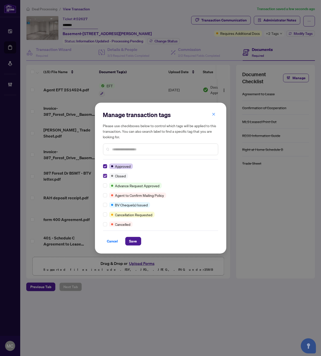
click at [103, 207] on label at bounding box center [105, 205] width 4 height 6
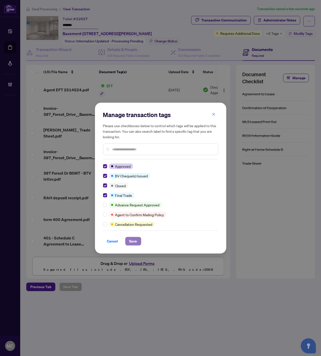
click at [129, 240] on button "Save" at bounding box center [133, 241] width 16 height 9
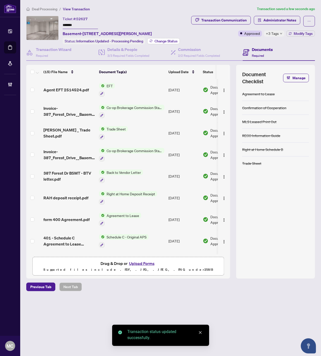
click at [163, 39] on span "Change Status" at bounding box center [165, 41] width 23 height 4
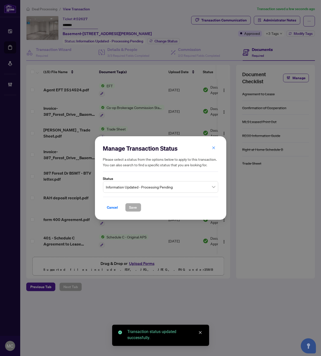
click at [135, 188] on span "Information Updated - Processing Pending" at bounding box center [160, 187] width 109 height 10
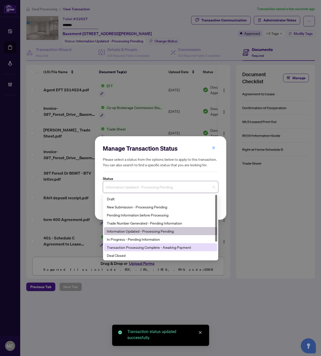
click at [120, 253] on div "Deal Closed" at bounding box center [160, 256] width 107 height 6
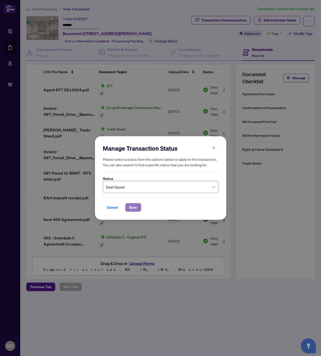
click at [131, 208] on span "Save" at bounding box center [133, 207] width 8 height 8
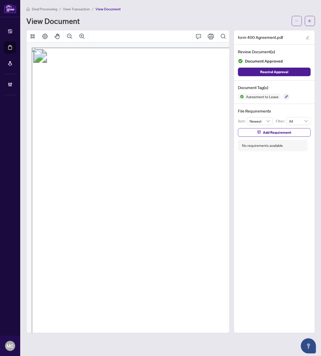
scroll to position [76, 86]
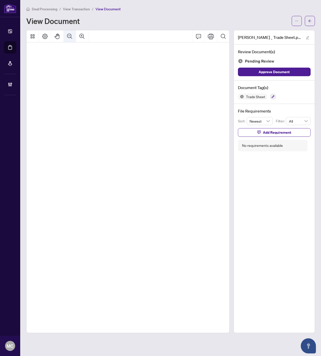
click at [56, 36] on icon "Pan Mode" at bounding box center [57, 36] width 6 height 6
drag, startPoint x: 185, startPoint y: 114, endPoint x: 135, endPoint y: 108, distance: 50.2
click at [271, 95] on button "button" at bounding box center [273, 97] width 6 height 6
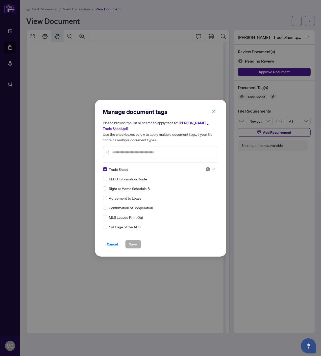
click at [205, 167] on img at bounding box center [207, 169] width 5 height 5
click at [188, 193] on div "Approved" at bounding box center [193, 191] width 38 height 8
click at [140, 240] on button "Save" at bounding box center [133, 244] width 16 height 9
